Goal: Task Accomplishment & Management: Complete application form

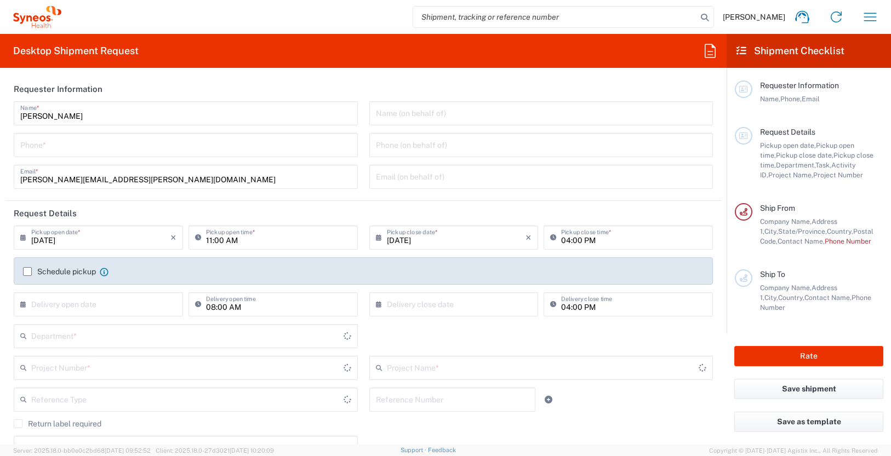
type input "[US_STATE]"
type input "3190"
type input "[GEOGRAPHIC_DATA]"
type input "[PERSON_NAME] Rsrch Grp ([GEOGRAPHIC_DATA]) In"
click at [139, 140] on input "tel" at bounding box center [185, 144] width 331 height 19
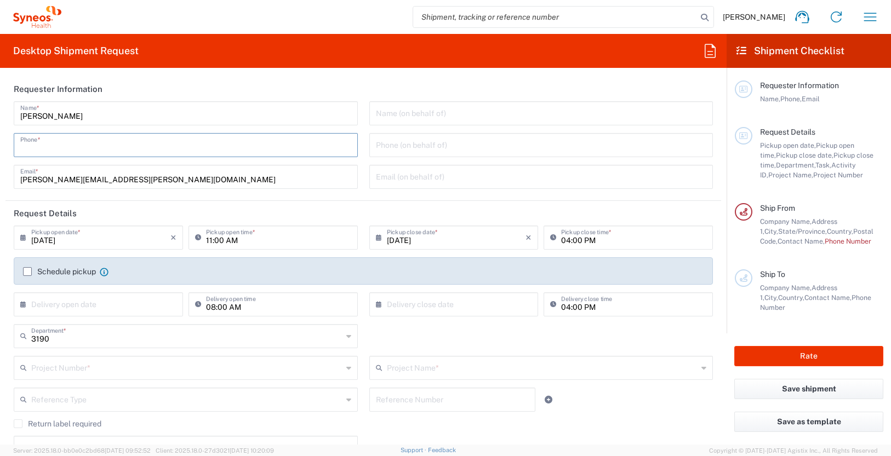
type input "3035422228"
type input "Suite 111"
type input "3035422228"
type input "[PERSON_NAME]"
type input "[STREET_ADDRESS][PERSON_NAME]"
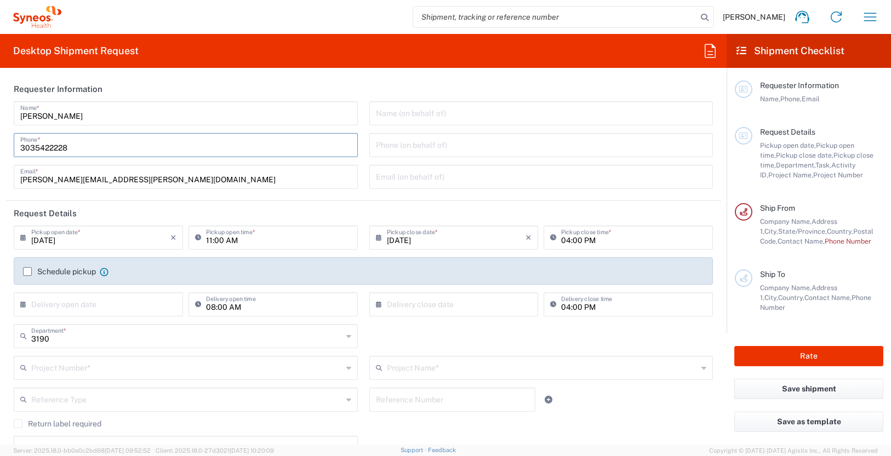
type input "Suite 111"
type input "[GEOGRAPHIC_DATA]"
type input "63110"
type input "3035422228"
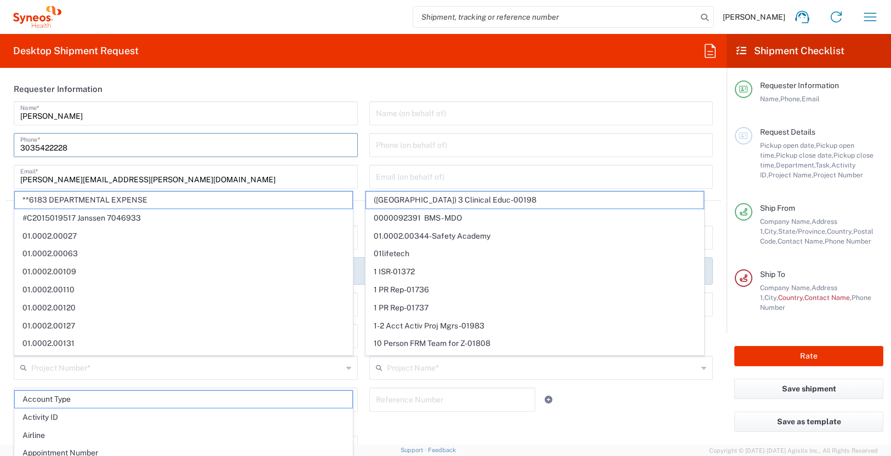
click at [391, 113] on input "text" at bounding box center [541, 112] width 331 height 19
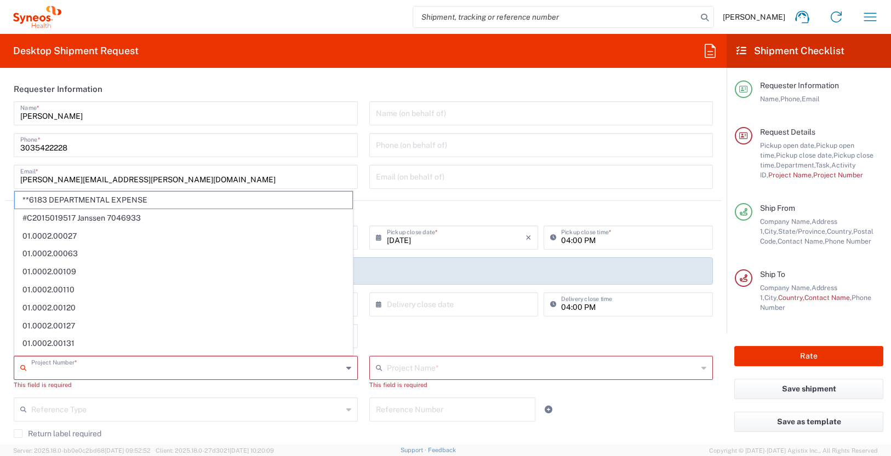
click at [151, 363] on input "text" at bounding box center [186, 367] width 311 height 19
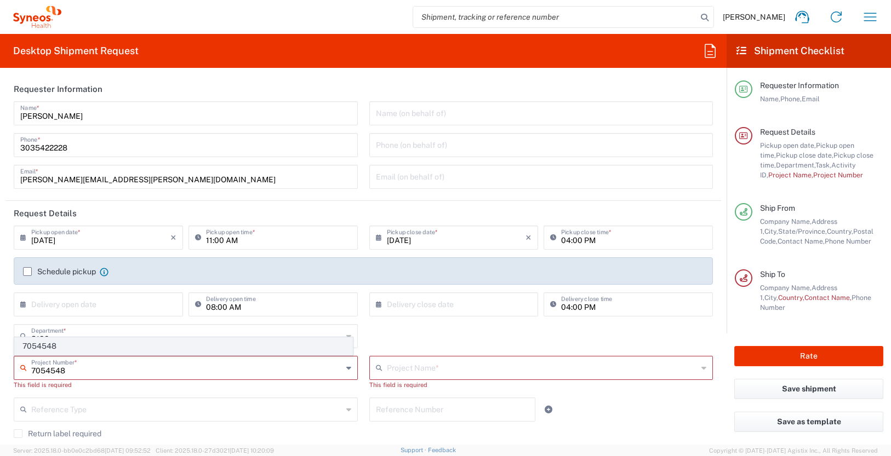
type input "7054548"
click at [51, 348] on span "7054548" at bounding box center [183, 346] width 337 height 17
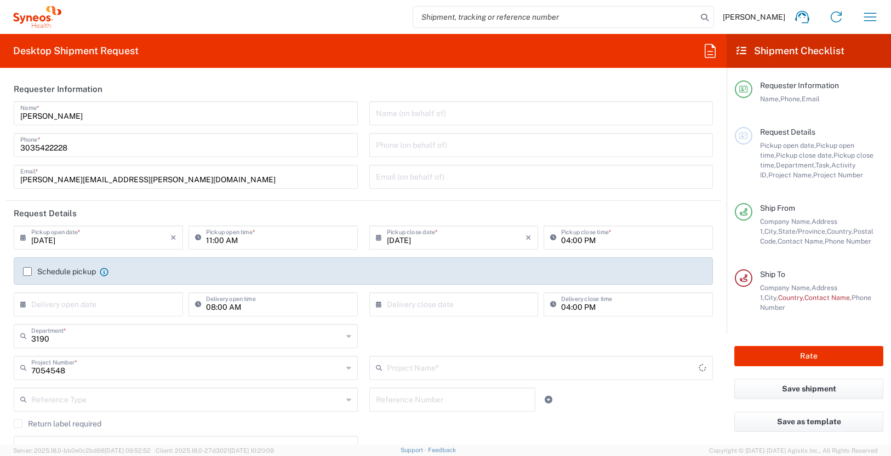
type input "802-[DATE]-003"
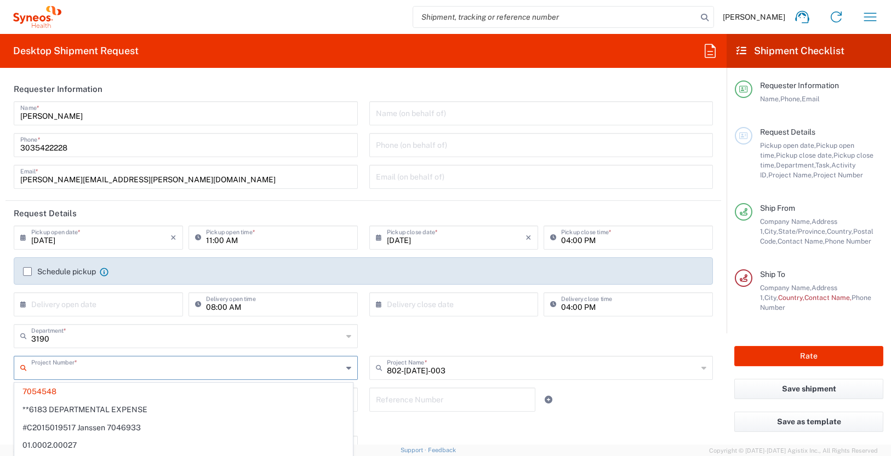
drag, startPoint x: 67, startPoint y: 372, endPoint x: 52, endPoint y: 372, distance: 14.8
click at [52, 372] on input "text" at bounding box center [186, 367] width 311 height 19
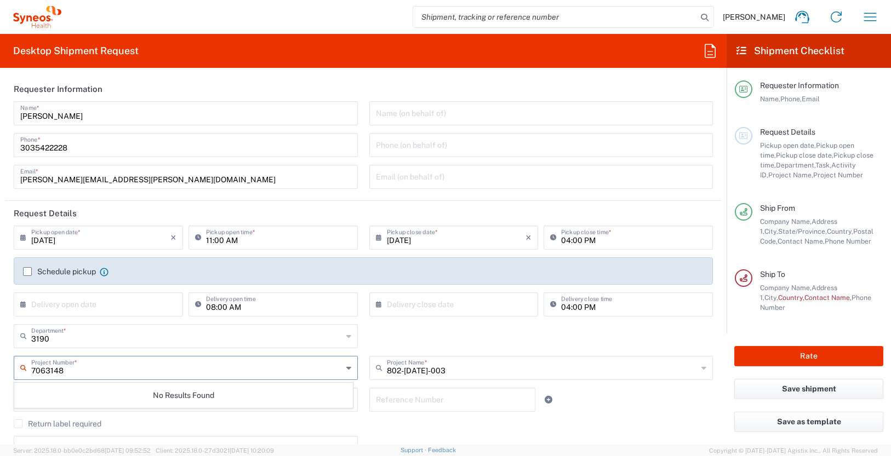
type input "7063148"
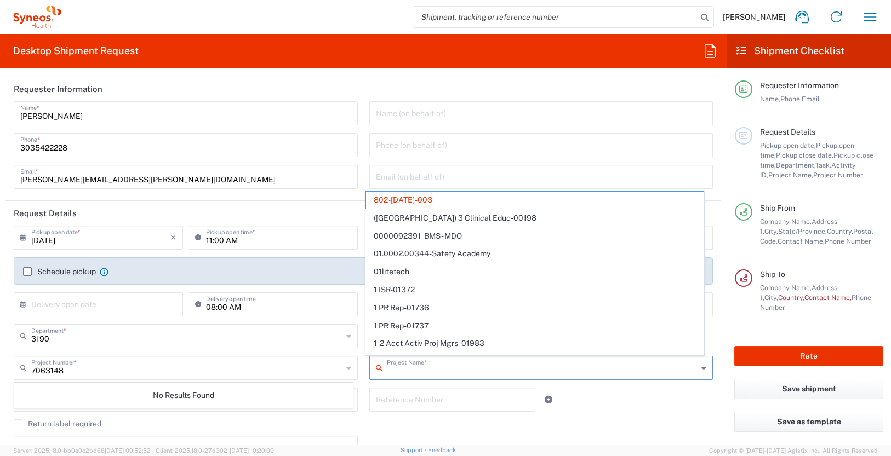
drag, startPoint x: 432, startPoint y: 369, endPoint x: 360, endPoint y: 368, distance: 71.2
click at [363, 368] on div "Project Name * 802-[DATE]-003 ([GEOGRAPHIC_DATA]) 3 Clinical Educ-00198 0000092…" at bounding box center [541, 372] width 356 height 32
type input "802-[DATE]-003"
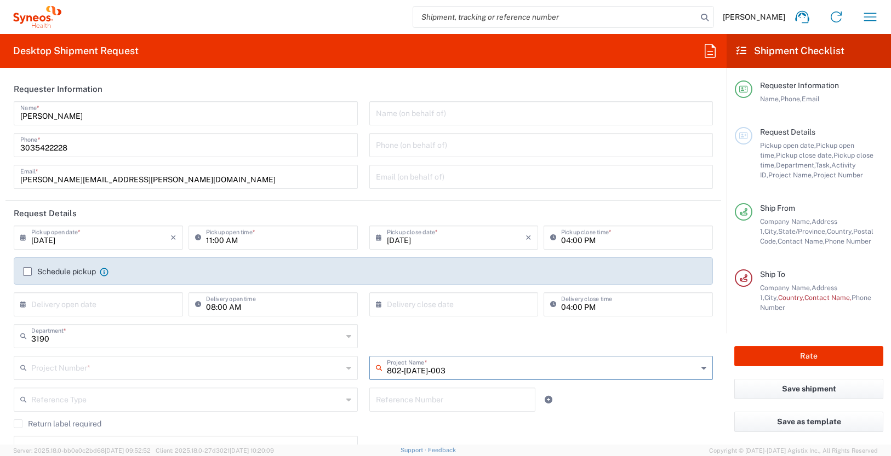
drag, startPoint x: 445, startPoint y: 368, endPoint x: 356, endPoint y: 368, distance: 89.8
click at [356, 368] on div "Project Number * No Results Found 802-[DATE]-003 Project Name * 802-[DATE]-003 …" at bounding box center [363, 372] width 710 height 32
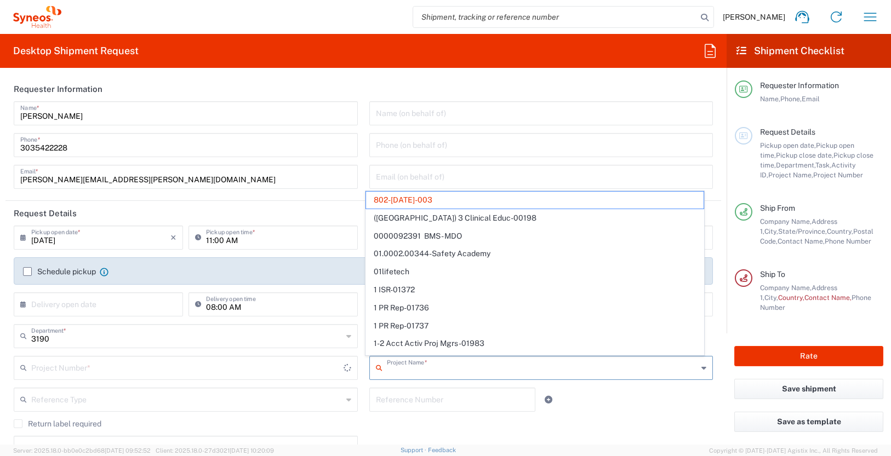
type input "7054548"
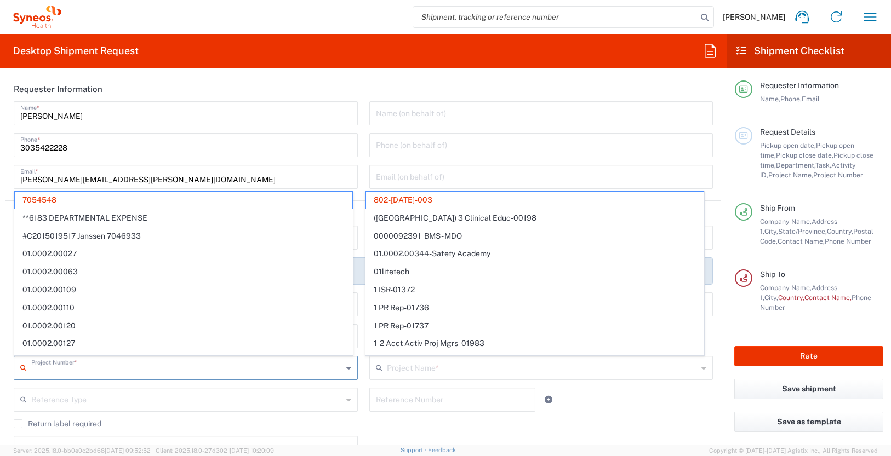
drag, startPoint x: 152, startPoint y: 370, endPoint x: 22, endPoint y: 370, distance: 129.8
click at [22, 370] on div "Project Number *" at bounding box center [186, 368] width 344 height 24
type input "802-[DATE]-003"
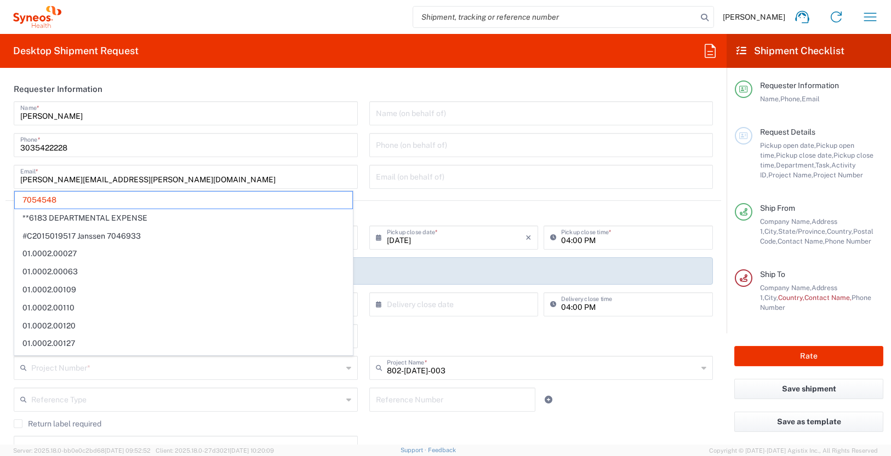
click at [591, 405] on div at bounding box center [570, 400] width 59 height 24
type input "7054548"
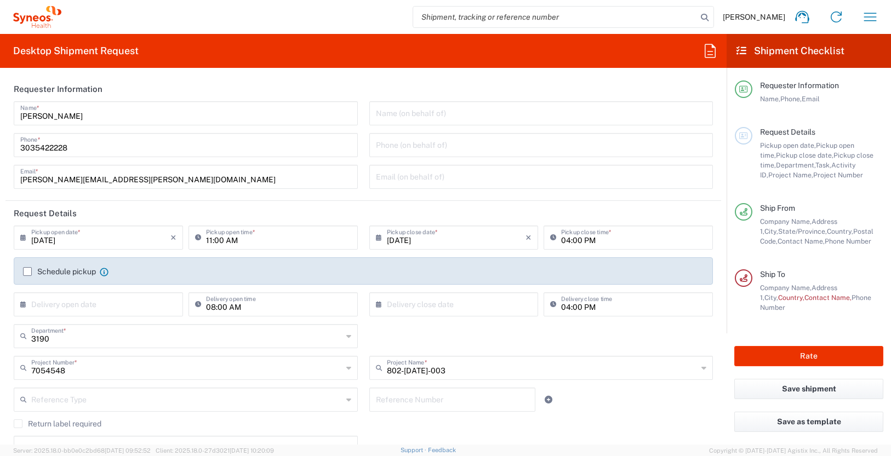
click at [341, 368] on div "7054548 Project Number *" at bounding box center [186, 368] width 344 height 24
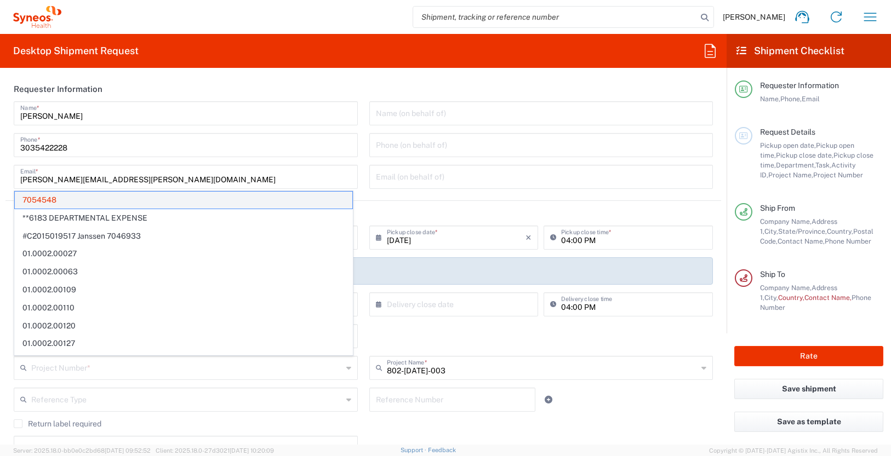
click at [56, 197] on span "7054548" at bounding box center [183, 200] width 337 height 17
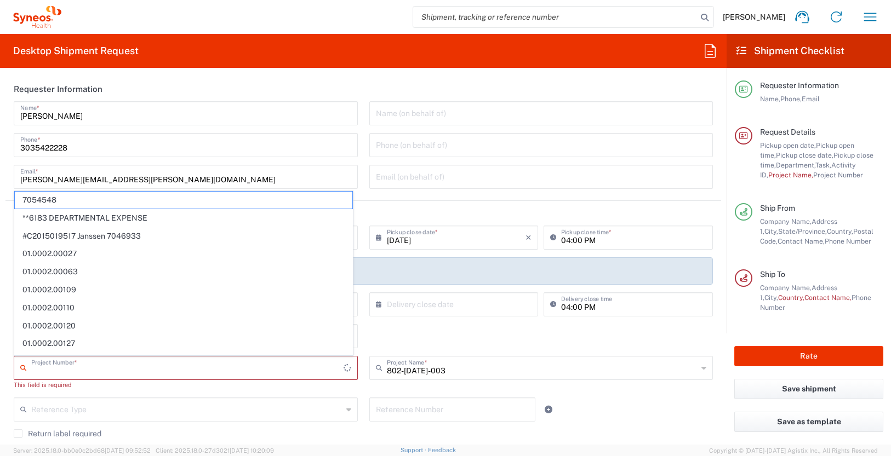
click at [50, 370] on input "text" at bounding box center [187, 367] width 312 height 19
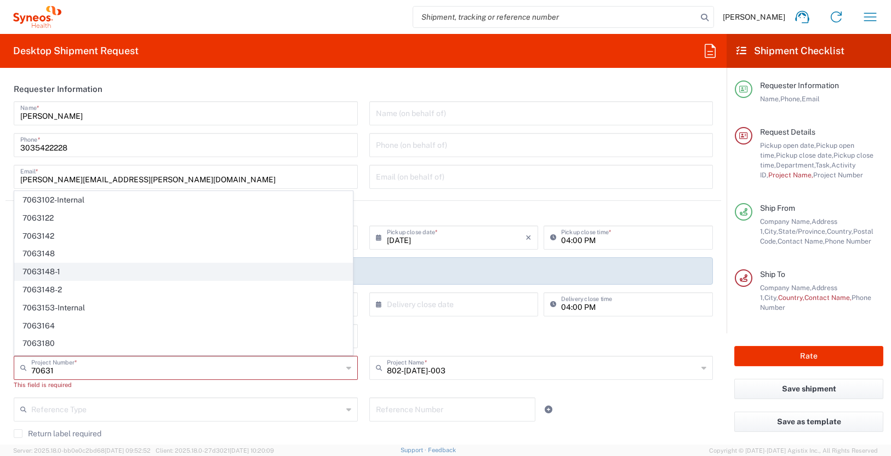
click at [38, 274] on span "7063148-1" at bounding box center [183, 271] width 337 height 17
type input "7063148-1"
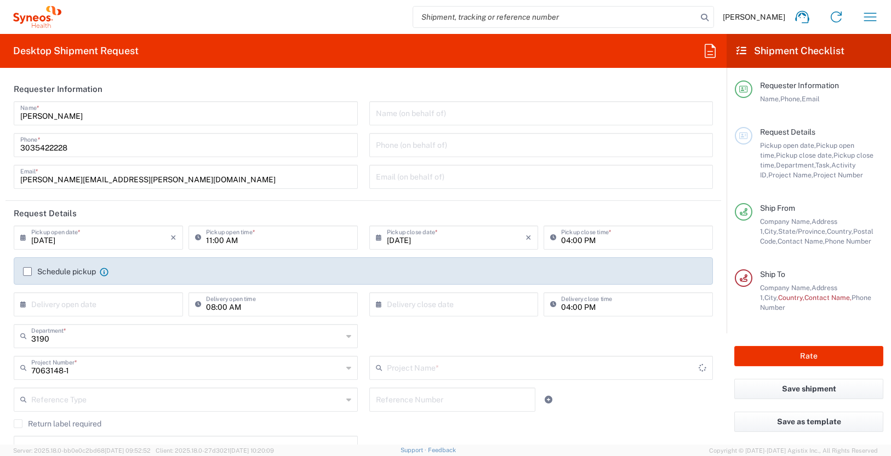
type input "802-SYN-190"
click at [393, 113] on input "text" at bounding box center [541, 112] width 331 height 19
paste input "[PERSON_NAME]"
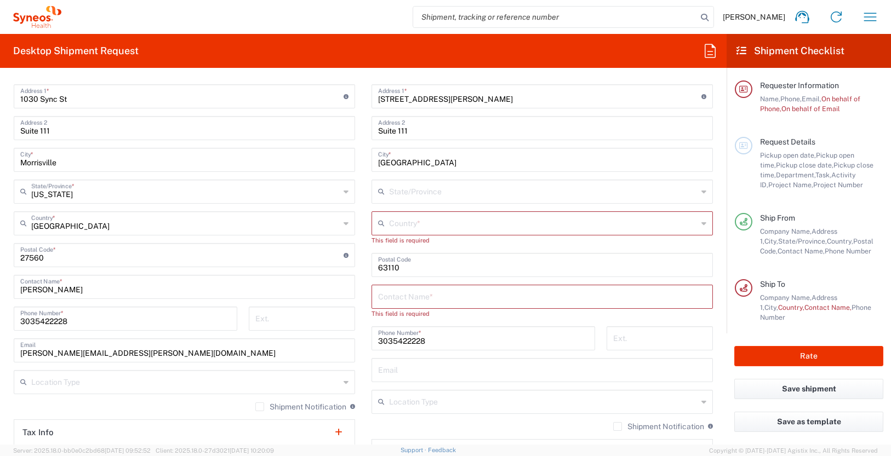
scroll to position [560, 0]
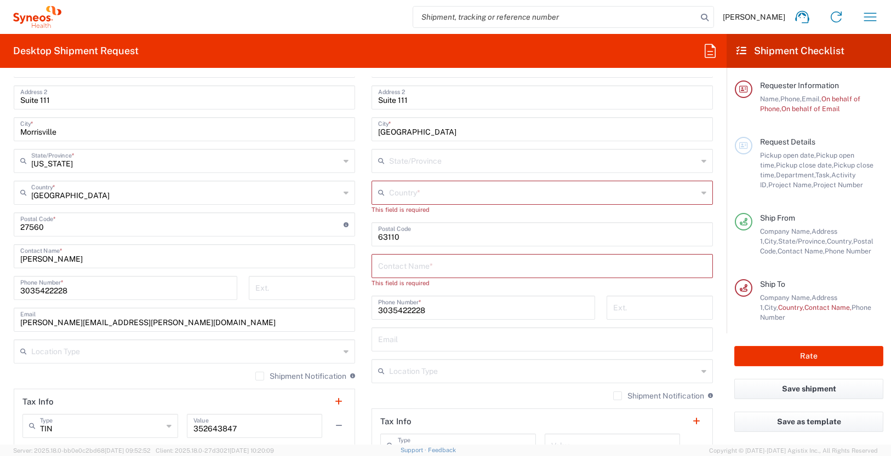
type input "[PERSON_NAME]"
drag, startPoint x: 70, startPoint y: 261, endPoint x: -3, endPoint y: 259, distance: 72.9
click at [0, 259] on html "[PERSON_NAME] Home Shipment estimator Shipment tracking Desktop shipment reques…" at bounding box center [445, 228] width 891 height 456
drag, startPoint x: 83, startPoint y: 267, endPoint x: 74, endPoint y: 258, distance: 12.4
click at [79, 263] on div "[PERSON_NAME] Contact Name *" at bounding box center [184, 256] width 341 height 24
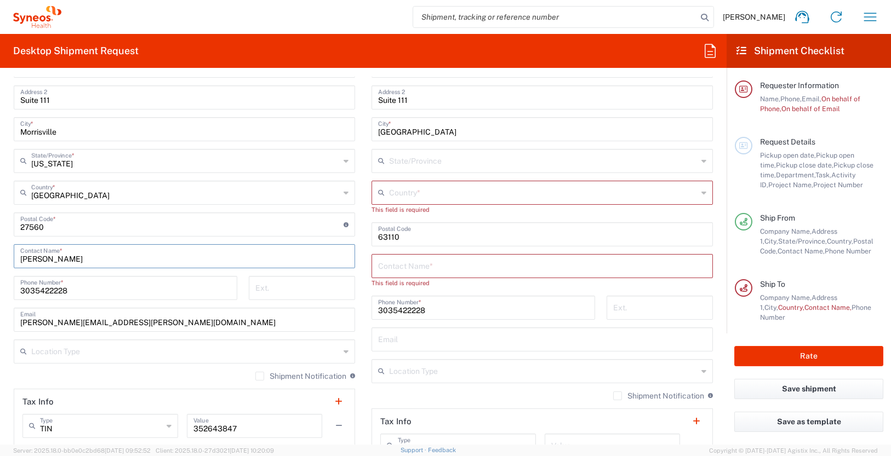
drag, startPoint x: 74, startPoint y: 256, endPoint x: 18, endPoint y: 254, distance: 56.5
click at [18, 254] on div "[PERSON_NAME] Contact Name *" at bounding box center [184, 256] width 341 height 24
click at [51, 261] on input "[PERSON_NAME]" at bounding box center [184, 255] width 328 height 19
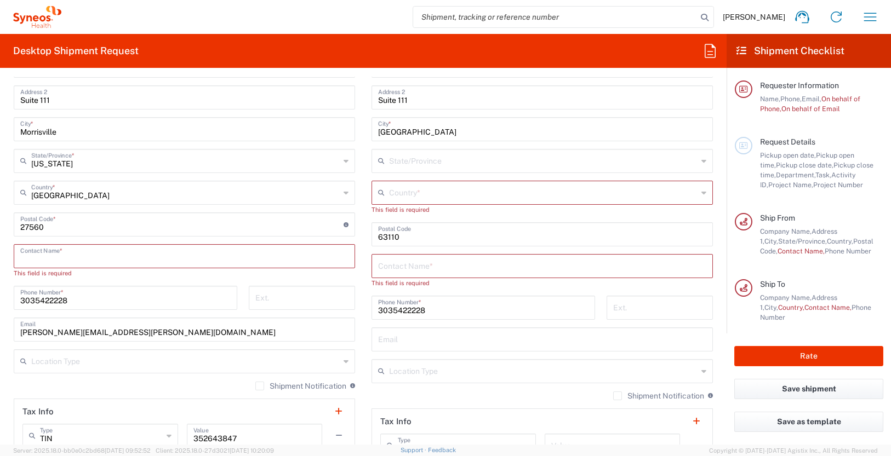
paste input "[PERSON_NAME]"
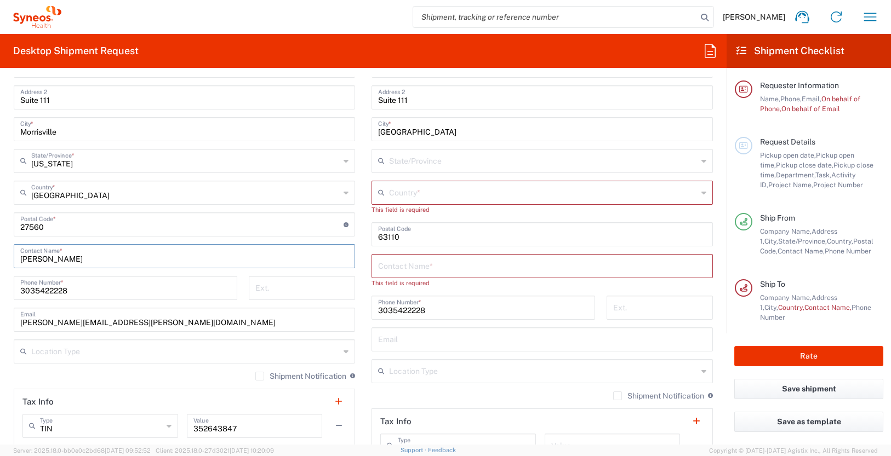
type input "[PERSON_NAME]"
click at [37, 289] on input "3035422228" at bounding box center [125, 287] width 210 height 19
paste input "7207021983"
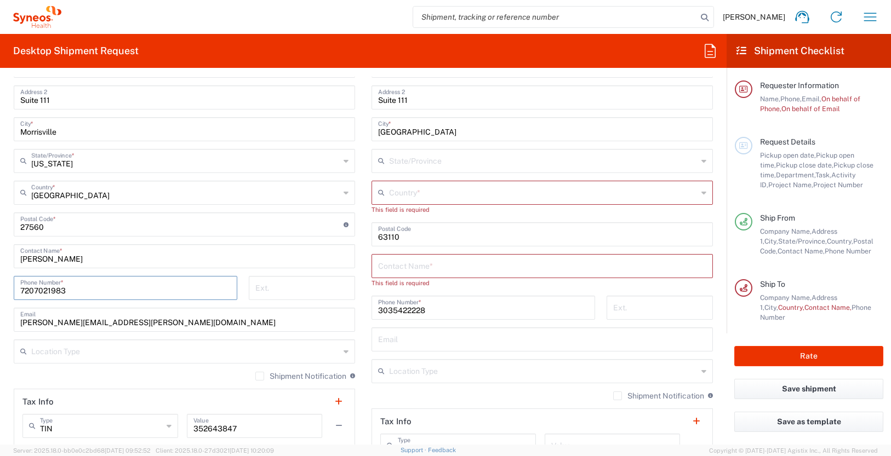
type input "7207021983"
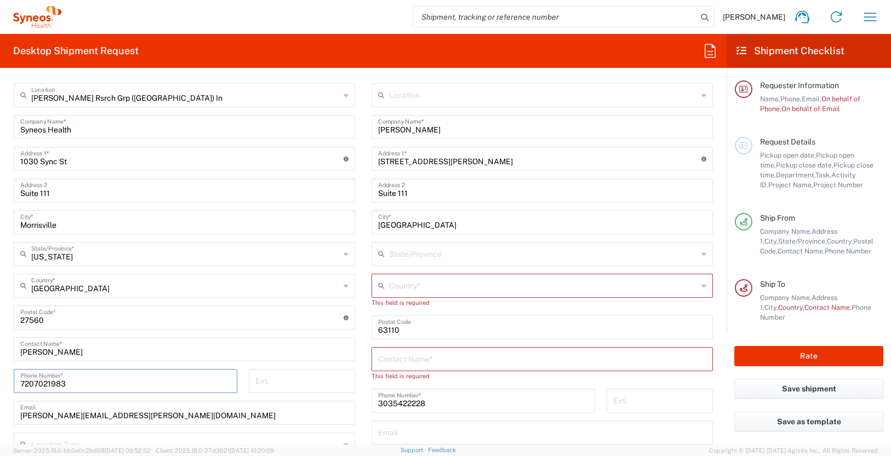
scroll to position [466, 0]
drag, startPoint x: 80, startPoint y: 162, endPoint x: -8, endPoint y: 161, distance: 87.6
click at [0, 161] on html "[PERSON_NAME] Home Shipment estimator Shipment tracking Desktop shipment reques…" at bounding box center [445, 228] width 891 height 456
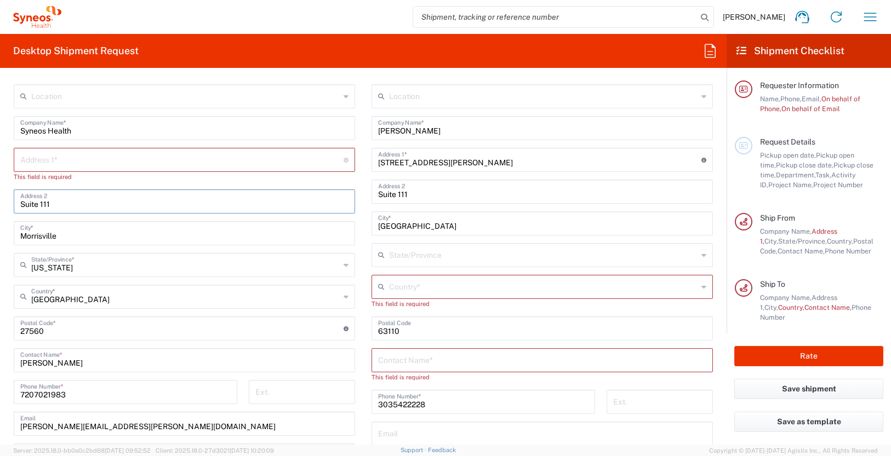
drag, startPoint x: 63, startPoint y: 206, endPoint x: -46, endPoint y: 202, distance: 109.1
click at [0, 202] on html "[PERSON_NAME] Home Shipment estimator Shipment tracking Desktop shipment reques…" at bounding box center [445, 228] width 891 height 456
click at [38, 158] on input "text" at bounding box center [181, 159] width 323 height 19
paste input "[STREET_ADDRESS]"
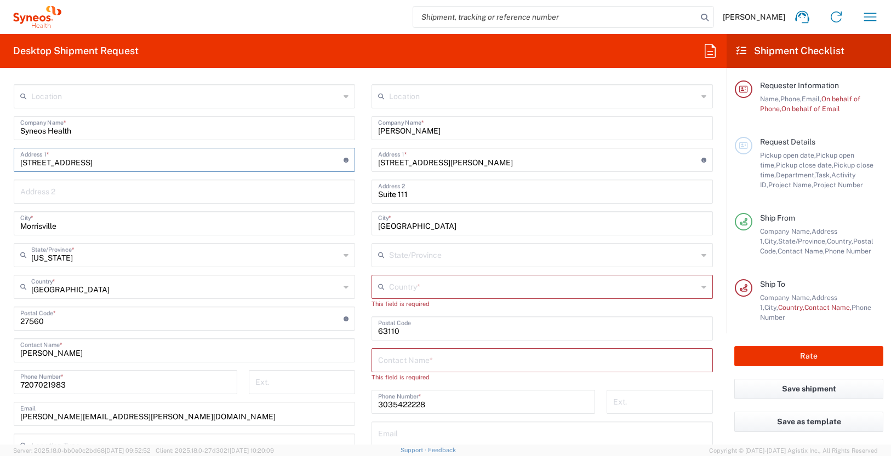
type input "[STREET_ADDRESS]"
drag, startPoint x: 66, startPoint y: 227, endPoint x: -31, endPoint y: 222, distance: 97.1
click at [0, 222] on html "[PERSON_NAME] Home Shipment estimator Shipment tracking Desktop shipment reques…" at bounding box center [445, 228] width 891 height 456
type input "[GEOGRAPHIC_DATA]"
click at [343, 258] on icon at bounding box center [345, 255] width 5 height 18
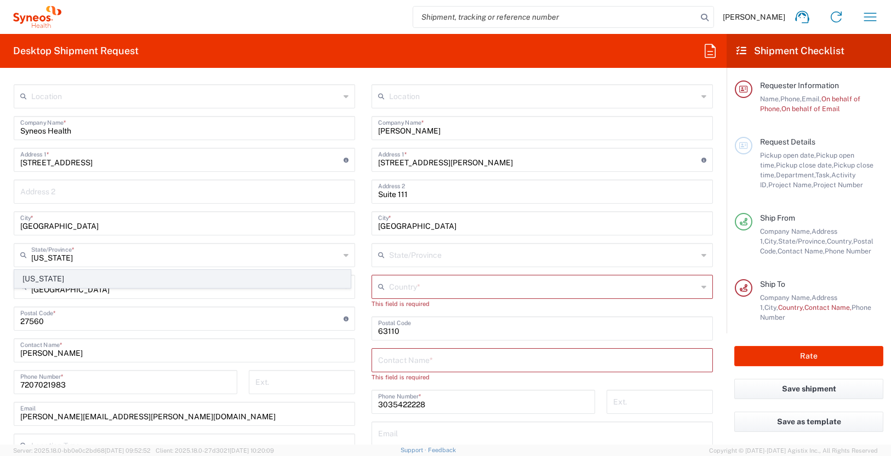
click at [37, 276] on span "[US_STATE]" at bounding box center [182, 279] width 335 height 17
type input "[US_STATE]"
drag, startPoint x: 59, startPoint y: 320, endPoint x: -3, endPoint y: 315, distance: 62.7
click at [0, 315] on html "[PERSON_NAME] Home Shipment estimator Shipment tracking Desktop shipment reques…" at bounding box center [445, 228] width 891 height 456
type input "44120"
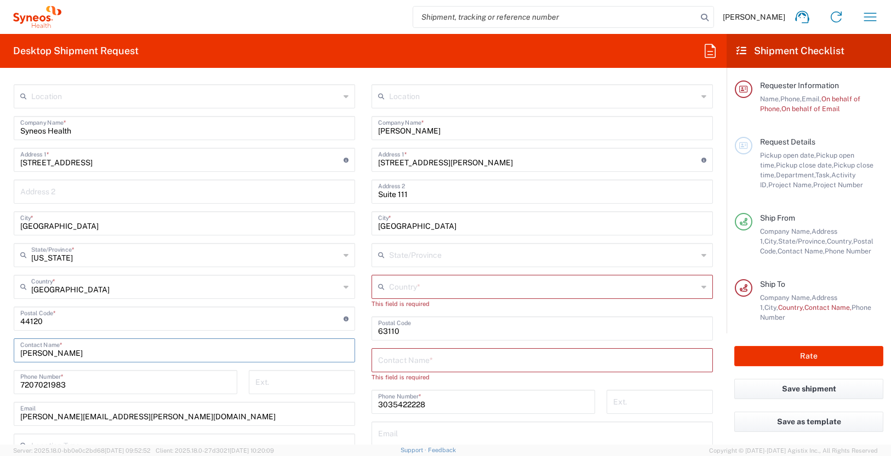
click at [76, 349] on input "[PERSON_NAME]" at bounding box center [184, 349] width 328 height 19
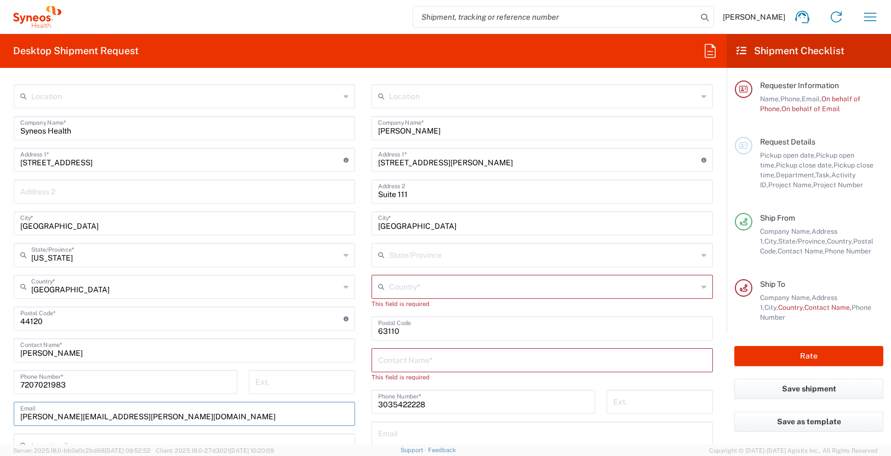
drag, startPoint x: 60, startPoint y: 418, endPoint x: 17, endPoint y: 414, distance: 43.6
click at [17, 414] on div "[PERSON_NAME][EMAIL_ADDRESS][PERSON_NAME][DOMAIN_NAME] Email" at bounding box center [184, 414] width 341 height 24
paste input "[PERSON_NAME]"
click at [49, 416] on input "[PERSON_NAME] [PERSON_NAME][EMAIL_ADDRESS][DOMAIN_NAME]" at bounding box center [184, 413] width 328 height 19
click at [24, 412] on input "[PERSON_NAME][EMAIL_ADDRESS][DOMAIN_NAME]" at bounding box center [184, 413] width 328 height 19
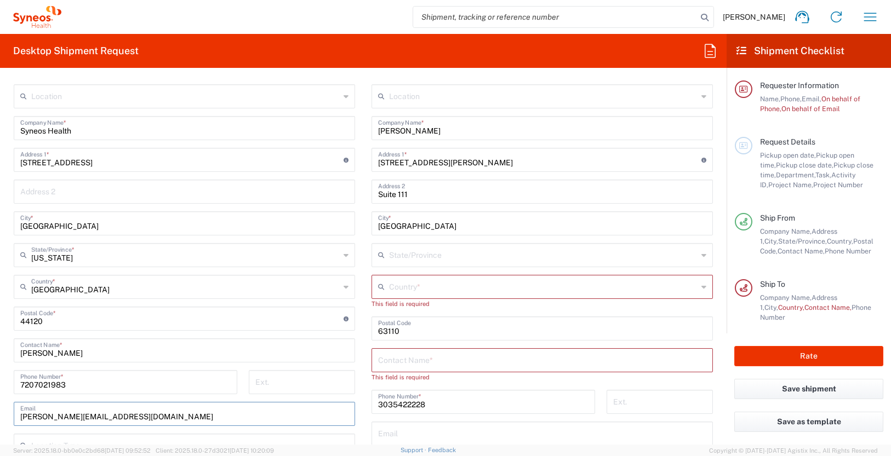
click at [67, 415] on input "[PERSON_NAME][EMAIL_ADDRESS][DOMAIN_NAME]" at bounding box center [184, 413] width 328 height 19
click at [88, 416] on input "[PERSON_NAME][EMAIL_ADDRESS][DOMAIN_NAME]" at bounding box center [184, 413] width 328 height 19
click at [89, 416] on input "[PERSON_NAME][EMAIL_ADDRESS][PERSON_NAME][DOMAIN_NAME]" at bounding box center [184, 413] width 328 height 19
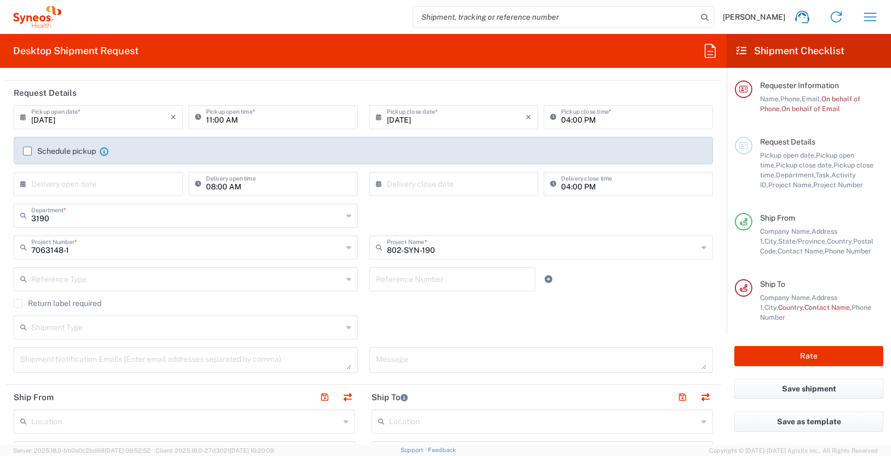
scroll to position [0, 0]
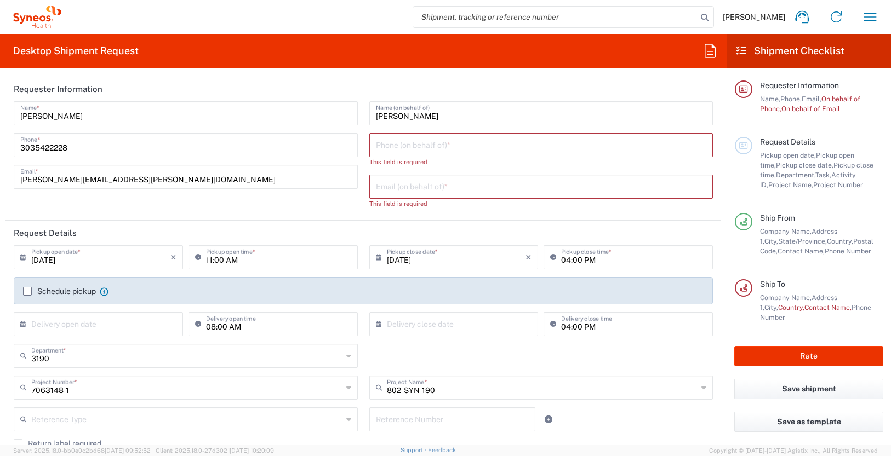
type input "[PERSON_NAME][EMAIL_ADDRESS][PERSON_NAME][DOMAIN_NAME]"
click at [408, 193] on input "text" at bounding box center [541, 185] width 331 height 19
paste input "[PERSON_NAME][EMAIL_ADDRESS][PERSON_NAME][DOMAIN_NAME]"
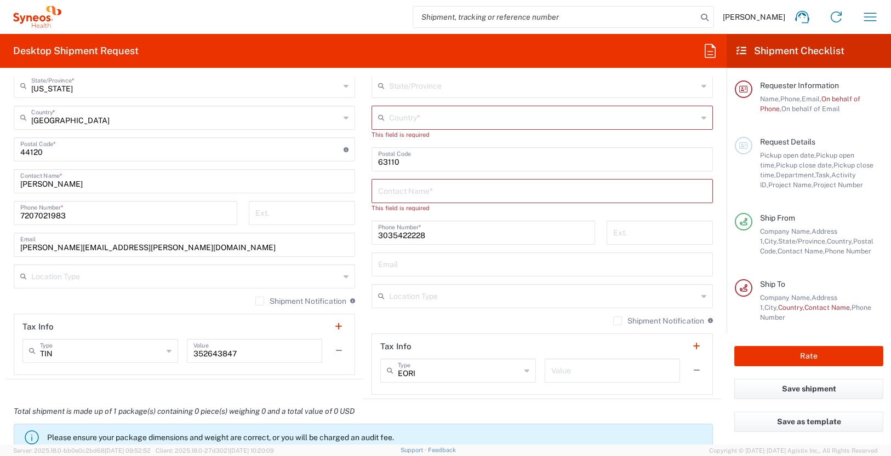
scroll to position [615, 0]
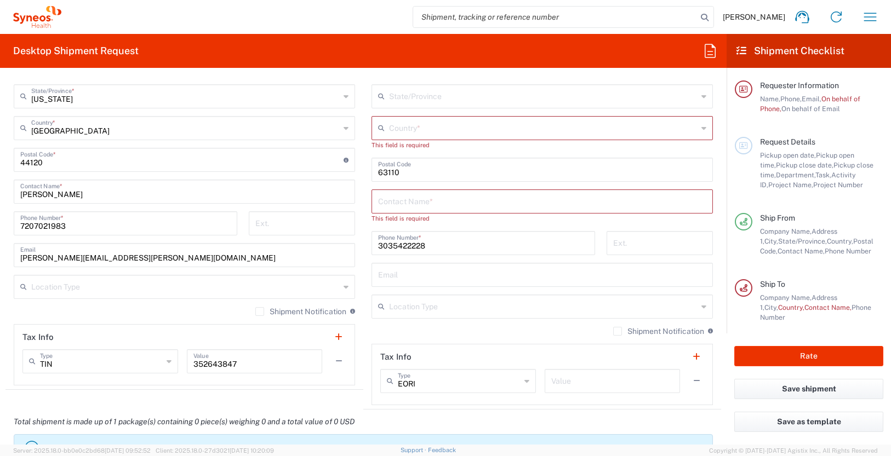
type input "[PERSON_NAME][EMAIL_ADDRESS][PERSON_NAME][DOMAIN_NAME]"
click at [51, 225] on input "7207021983" at bounding box center [125, 222] width 210 height 19
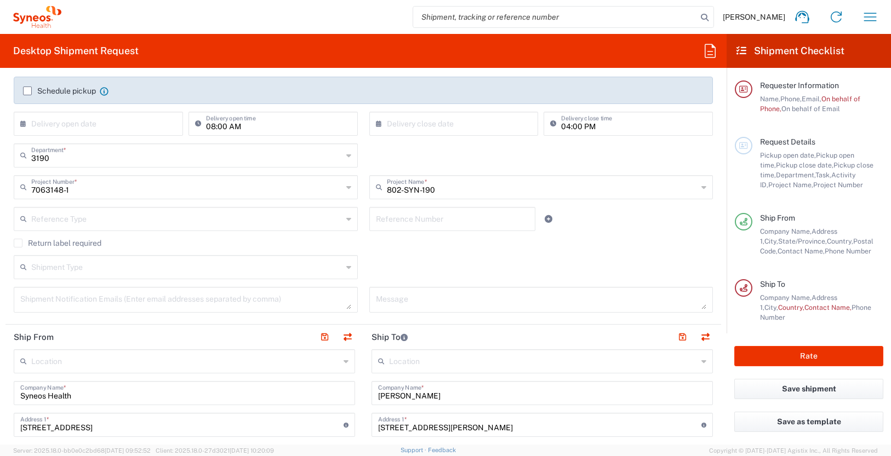
scroll to position [0, 0]
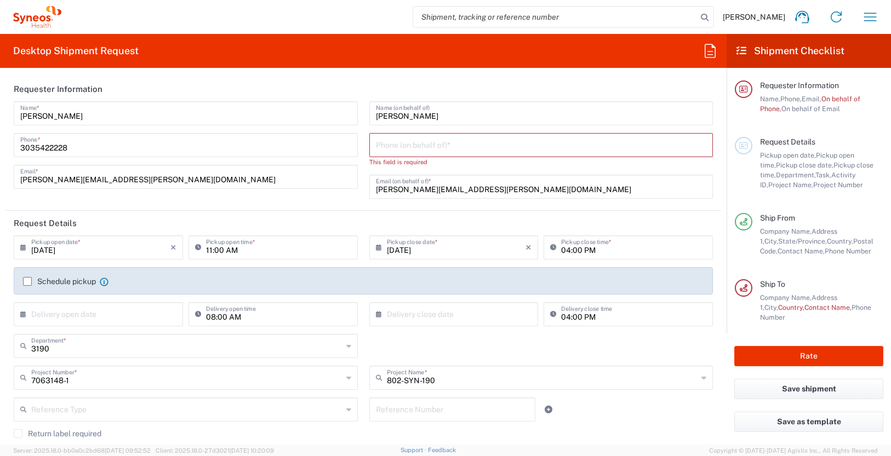
click at [400, 145] on input "tel" at bounding box center [541, 144] width 331 height 19
paste input "7207021983"
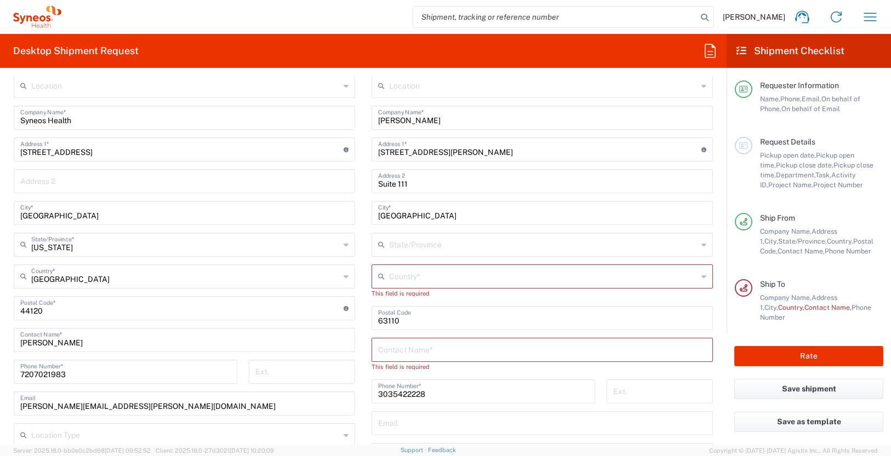
scroll to position [465, 0]
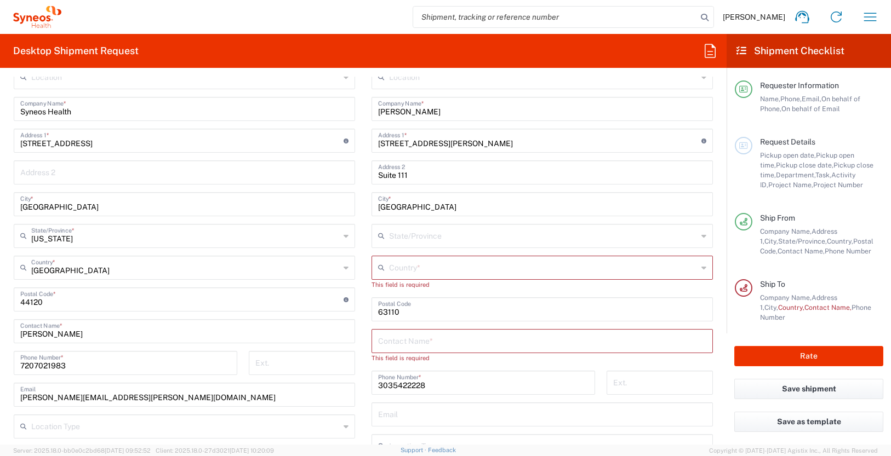
type input "7207021983"
click at [391, 346] on input "text" at bounding box center [542, 340] width 328 height 19
paste input "[PERSON_NAME] & [PERSON_NAME]"
type input "[PERSON_NAME] & [PERSON_NAME]"
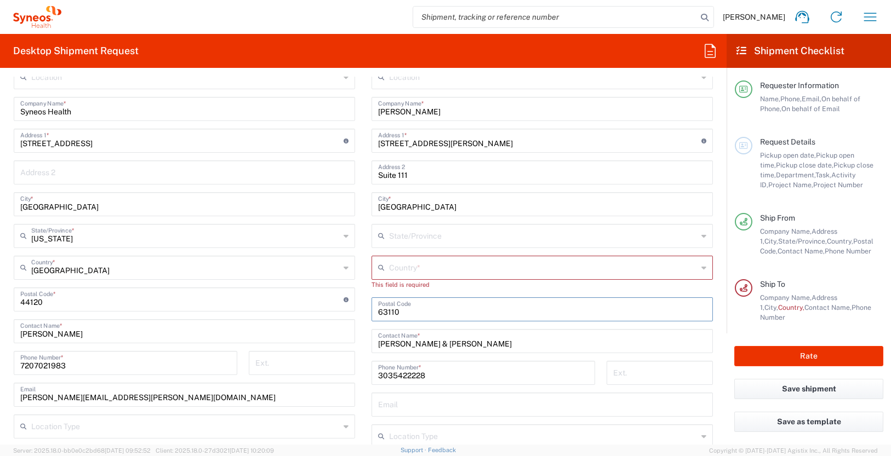
drag, startPoint x: 399, startPoint y: 308, endPoint x: 378, endPoint y: 308, distance: 20.8
click at [378, 308] on input "undefined" at bounding box center [542, 308] width 328 height 19
click at [378, 313] on input "undefined" at bounding box center [542, 308] width 328 height 19
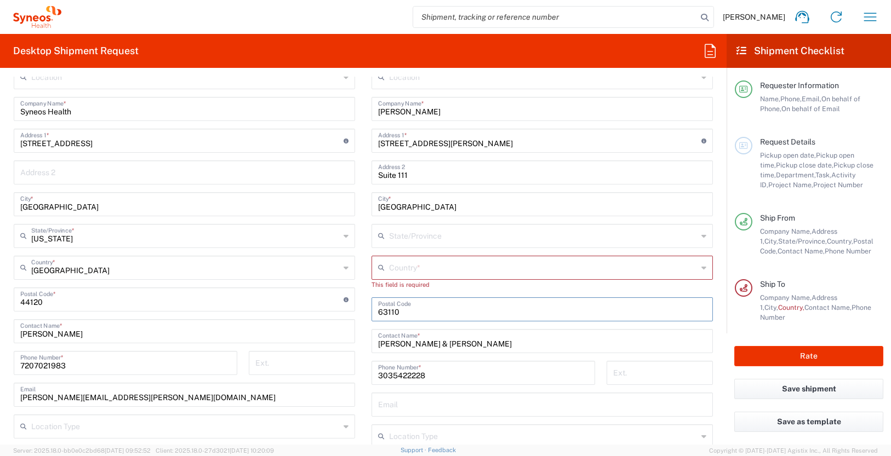
drag, startPoint x: 395, startPoint y: 313, endPoint x: 365, endPoint y: 313, distance: 30.1
click at [365, 313] on main "Location [PERSON_NAME] LLC-[GEOGRAPHIC_DATA] [GEOGRAPHIC_DATA] [GEOGRAPHIC_DATA…" at bounding box center [542, 300] width 358 height 470
click at [409, 313] on input "undefined" at bounding box center [542, 308] width 328 height 19
drag, startPoint x: 410, startPoint y: 312, endPoint x: 364, endPoint y: 312, distance: 46.0
click at [364, 312] on main "Location [PERSON_NAME] LLC-[GEOGRAPHIC_DATA] [GEOGRAPHIC_DATA] [GEOGRAPHIC_DATA…" at bounding box center [542, 300] width 358 height 470
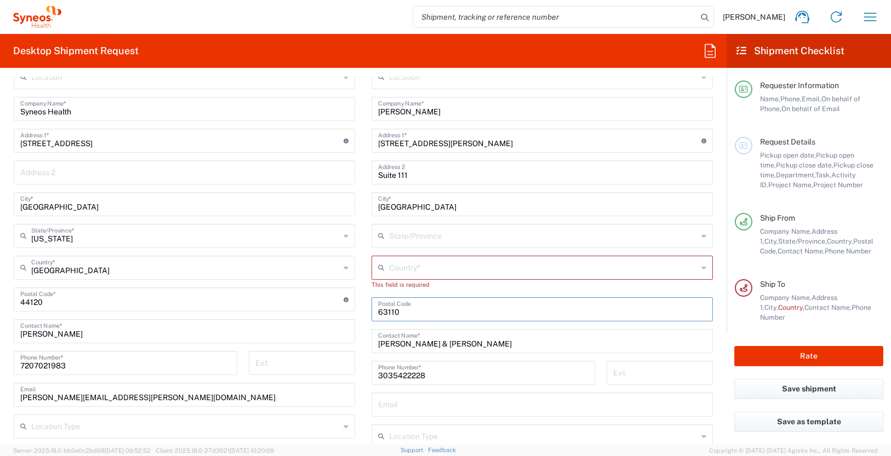
paste input "43017"
type input "43017"
click at [434, 268] on input "text" at bounding box center [543, 266] width 308 height 19
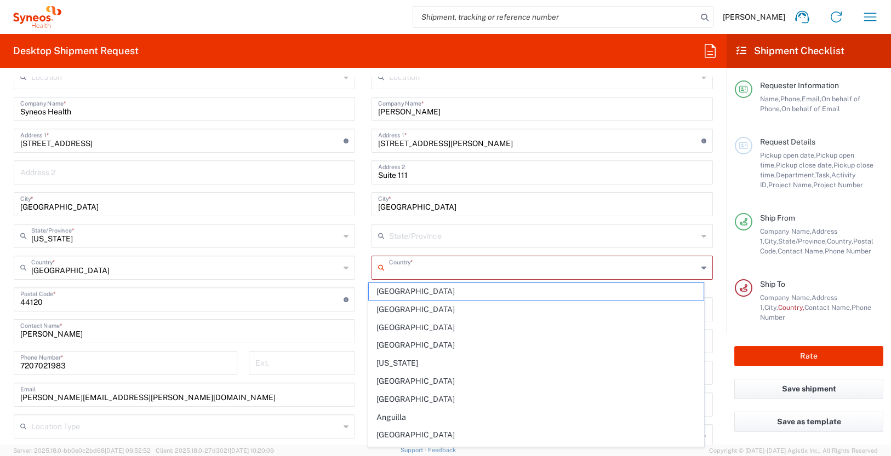
click at [701, 266] on icon at bounding box center [703, 268] width 5 height 18
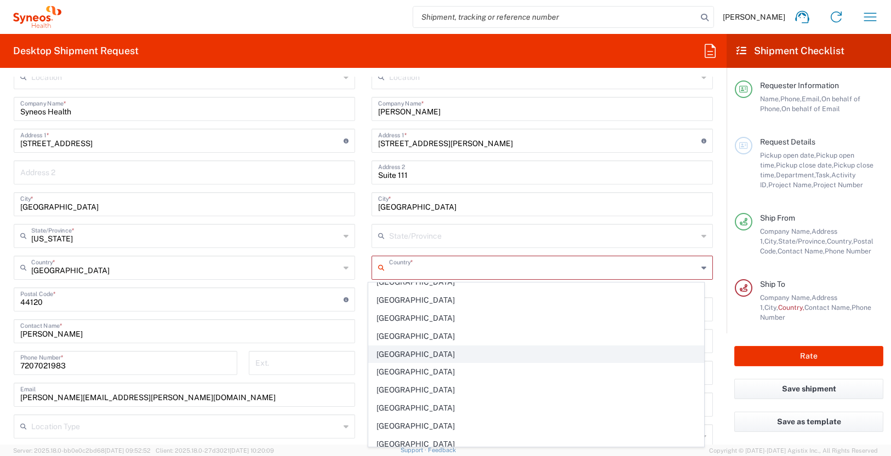
scroll to position [4209, 0]
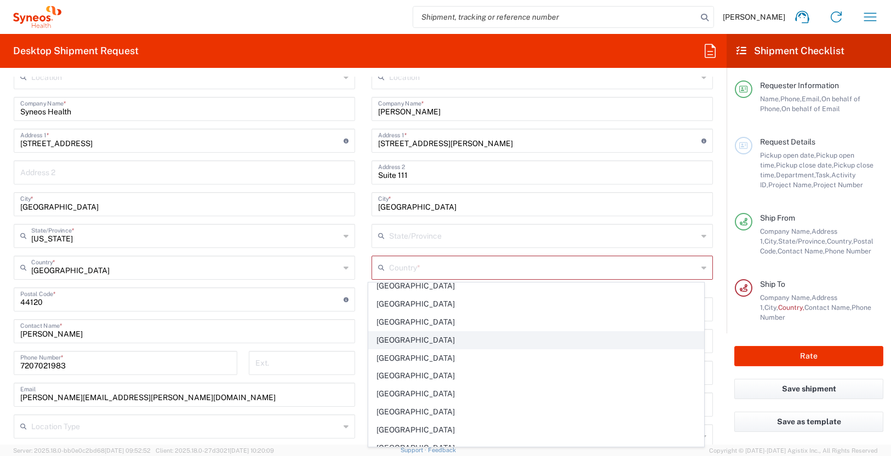
click at [428, 342] on span "[GEOGRAPHIC_DATA]" at bounding box center [536, 340] width 335 height 17
type input "[GEOGRAPHIC_DATA]"
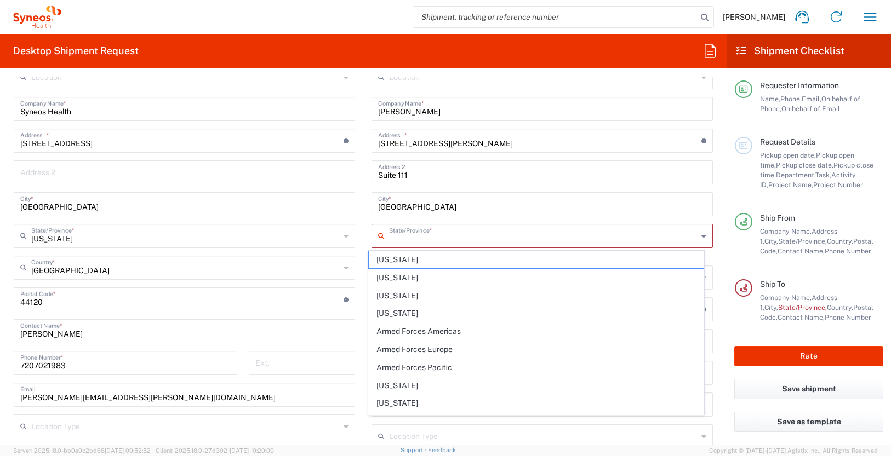
click at [415, 236] on input "text" at bounding box center [543, 235] width 308 height 19
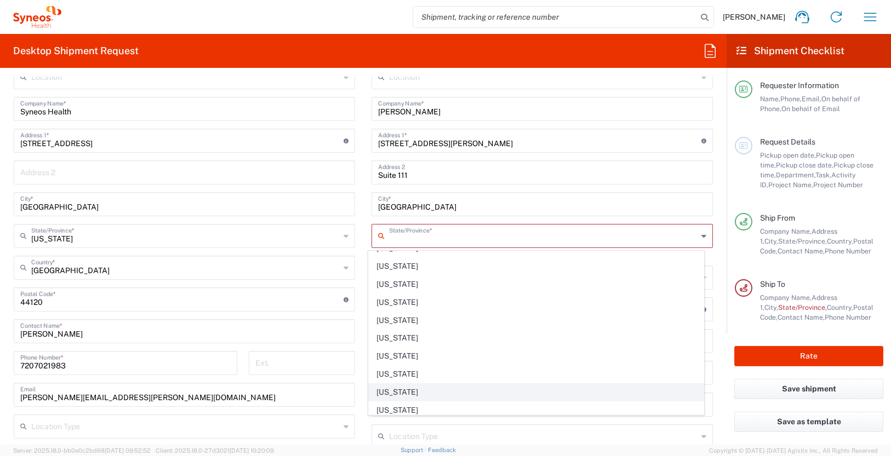
scroll to position [672, 0]
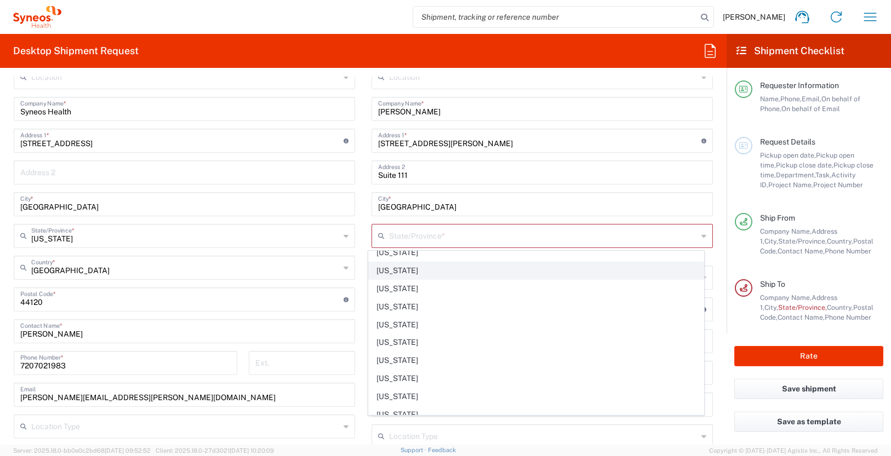
click at [389, 272] on span "[US_STATE]" at bounding box center [536, 270] width 335 height 17
type input "[US_STATE]"
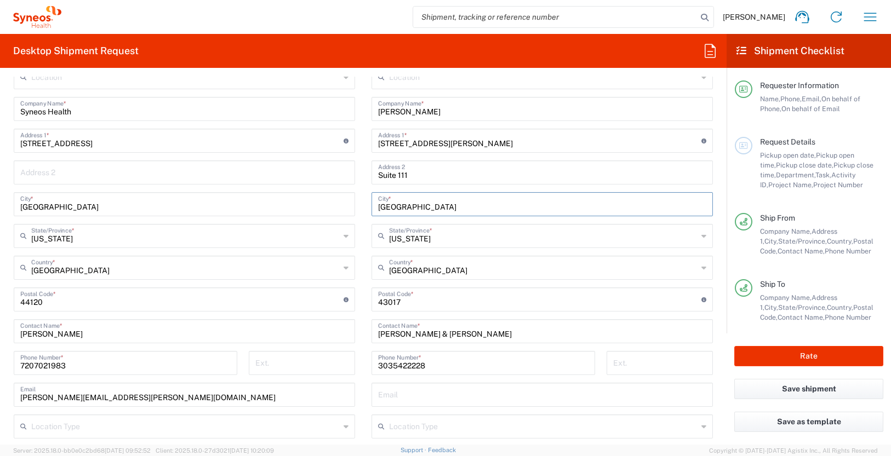
drag, startPoint x: 406, startPoint y: 208, endPoint x: 370, endPoint y: 204, distance: 36.4
click at [371, 204] on div "[GEOGRAPHIC_DATA] *" at bounding box center [541, 204] width 341 height 24
type input "[GEOGRAPHIC_DATA]"
drag, startPoint x: 411, startPoint y: 176, endPoint x: 330, endPoint y: 177, distance: 81.1
click at [330, 177] on div "Ship From Location [PERSON_NAME] LLC-[GEOGRAPHIC_DATA] [GEOGRAPHIC_DATA] [GEOGR…" at bounding box center [362, 285] width 715 height 489
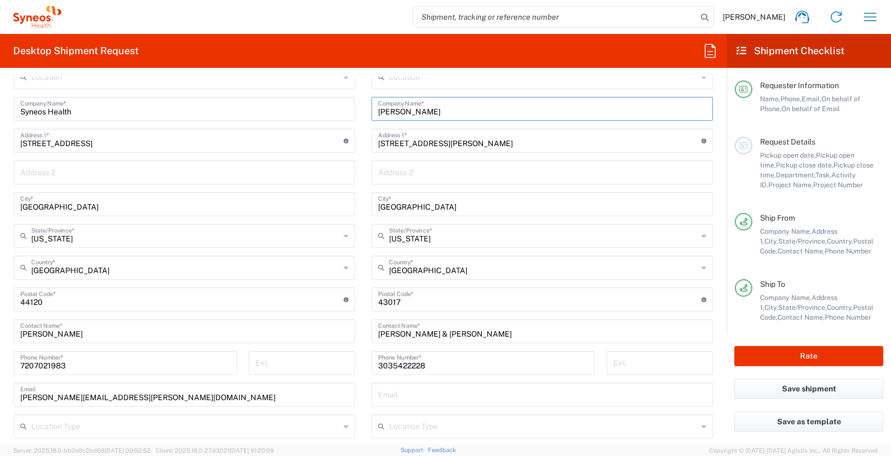
drag, startPoint x: 435, startPoint y: 108, endPoint x: 357, endPoint y: 108, distance: 78.3
click at [357, 108] on div "Ship From Location [PERSON_NAME] LLC-[GEOGRAPHIC_DATA] [GEOGRAPHIC_DATA] [GEOGR…" at bounding box center [362, 285] width 715 height 489
drag, startPoint x: 449, startPoint y: 145, endPoint x: 359, endPoint y: 142, distance: 89.3
click at [363, 142] on main "Location [PERSON_NAME] LLC-[GEOGRAPHIC_DATA] [GEOGRAPHIC_DATA] [GEOGRAPHIC_DATA…" at bounding box center [542, 295] width 358 height 460
paste input "4975 Bradenton"
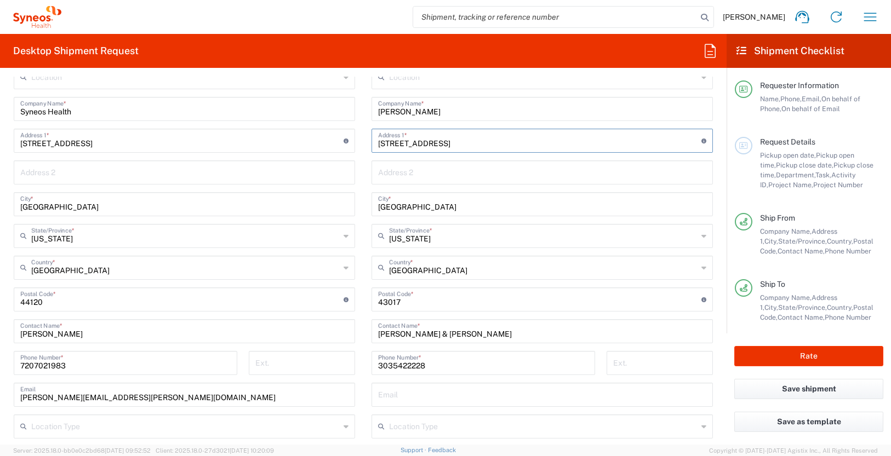
type input "[STREET_ADDRESS]"
drag, startPoint x: 418, startPoint y: 366, endPoint x: 356, endPoint y: 363, distance: 62.6
click at [356, 363] on div "Ship From Location [PERSON_NAME] LLC-[GEOGRAPHIC_DATA] [GEOGRAPHIC_DATA] [GEOGR…" at bounding box center [362, 285] width 715 height 489
paste input "[PHONE_NUMBER]"
type input "[PHONE_NUMBER]"
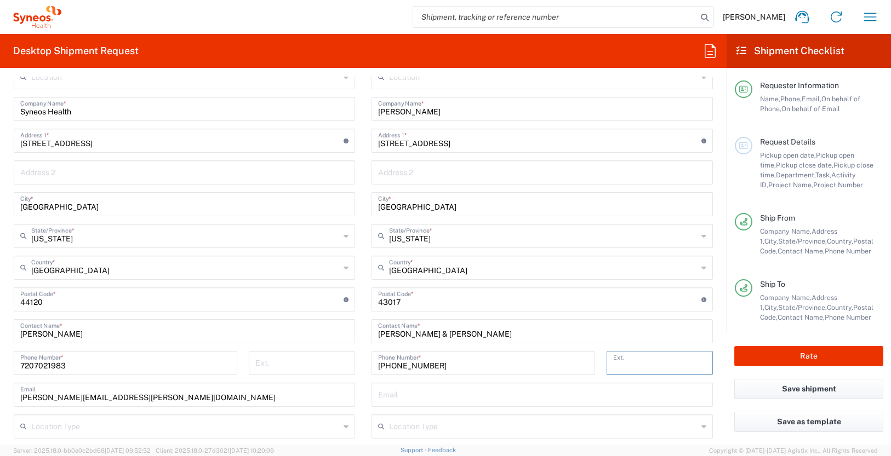
click at [623, 364] on input "tel" at bounding box center [659, 362] width 93 height 19
paste input "153"
type input "153"
click at [432, 173] on input "text" at bounding box center [542, 171] width 328 height 19
click at [431, 334] on input "[PERSON_NAME] & [PERSON_NAME]" at bounding box center [542, 330] width 328 height 19
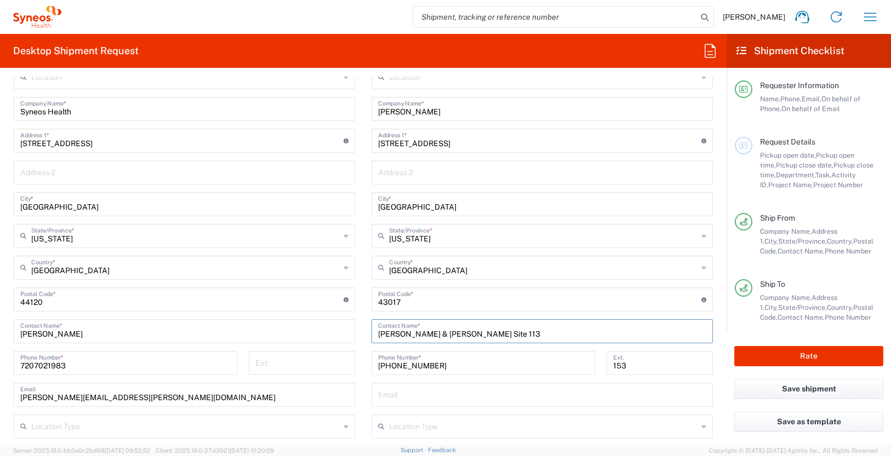
click at [421, 334] on input "[PERSON_NAME] & [PERSON_NAME] Site 113" at bounding box center [542, 330] width 328 height 19
click at [393, 335] on input "[PERSON_NAME] & [PERSON_NAME], Site 113" at bounding box center [542, 330] width 328 height 19
click at [424, 333] on input "[PERSON_NAME] & [PERSON_NAME], Site 113" at bounding box center [542, 330] width 328 height 19
click at [439, 336] on input "[PERSON_NAME], [PERSON_NAME], Site 113" at bounding box center [542, 330] width 328 height 19
drag, startPoint x: 475, startPoint y: 334, endPoint x: 491, endPoint y: 345, distance: 19.6
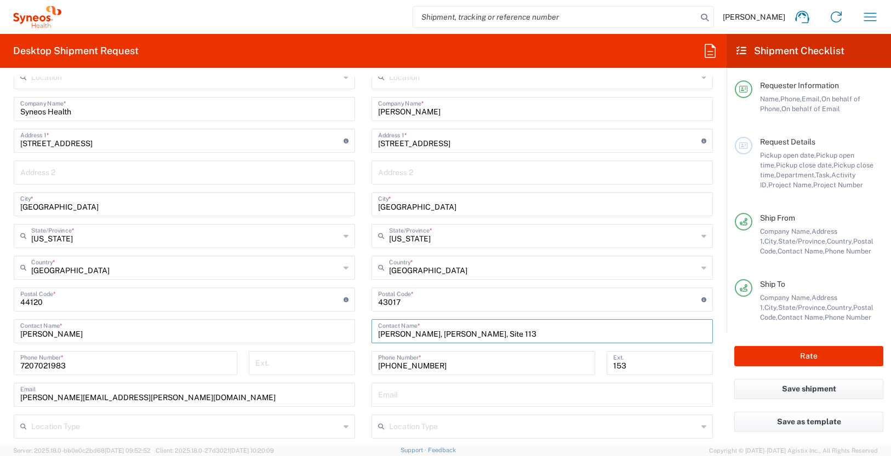
click at [475, 334] on input "[PERSON_NAME], [PERSON_NAME], Site 113" at bounding box center [542, 330] width 328 height 19
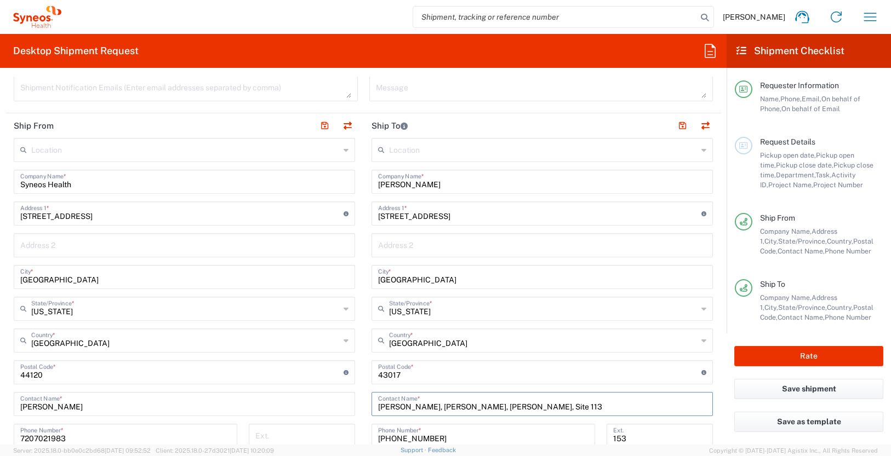
scroll to position [387, 0]
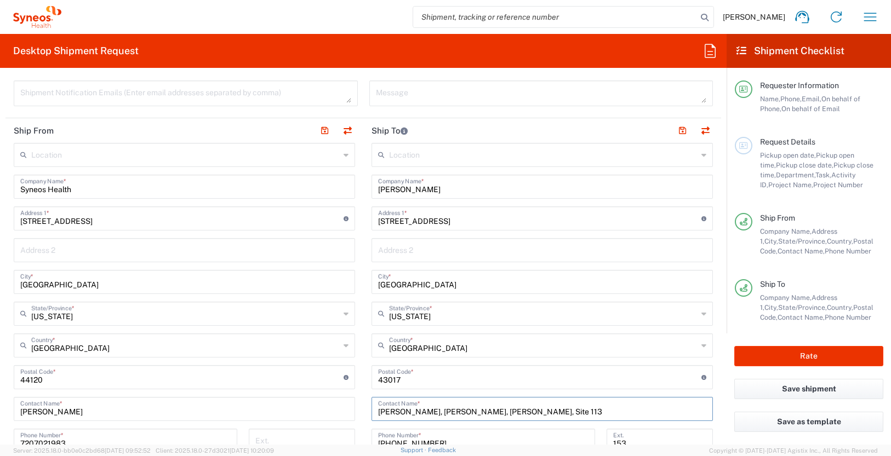
type input "[PERSON_NAME], [PERSON_NAME], [PERSON_NAME], Site 113"
drag, startPoint x: 431, startPoint y: 190, endPoint x: 369, endPoint y: 190, distance: 61.9
click at [371, 190] on div "[PERSON_NAME] Company Name *" at bounding box center [541, 187] width 341 height 24
type input "[US_STATE] Sleep Medicine Institute"
click at [324, 131] on button "button" at bounding box center [324, 130] width 15 height 15
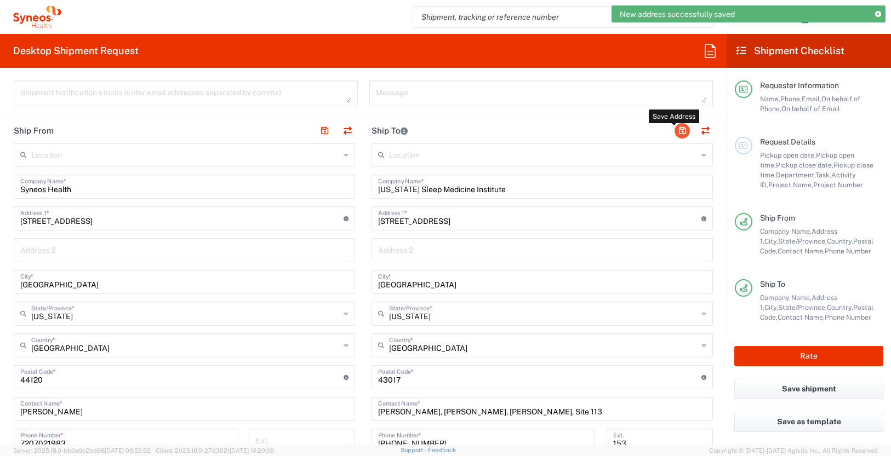
click at [674, 132] on button "button" at bounding box center [681, 130] width 15 height 15
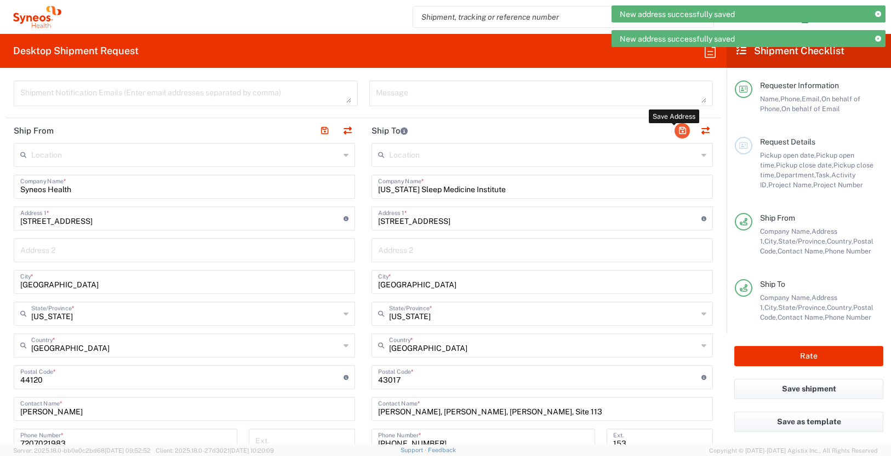
click at [674, 132] on button "button" at bounding box center [681, 130] width 15 height 15
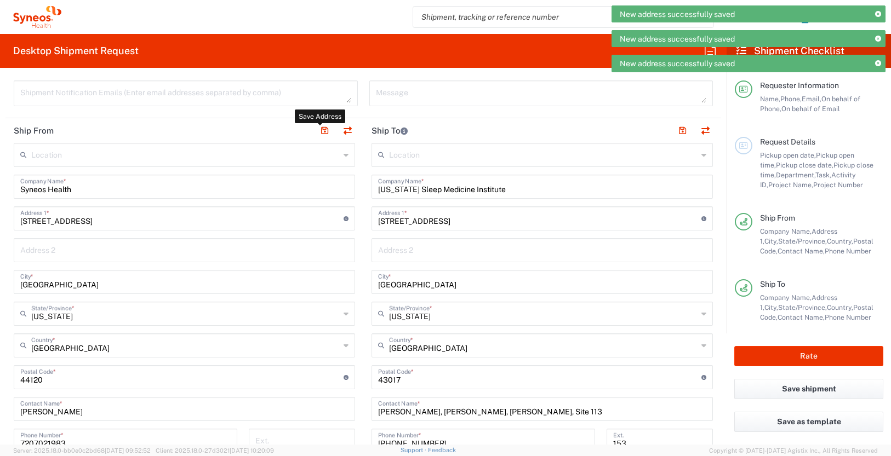
drag, startPoint x: 322, startPoint y: 131, endPoint x: 355, endPoint y: 144, distance: 35.5
click at [322, 131] on button "button" at bounding box center [324, 130] width 15 height 15
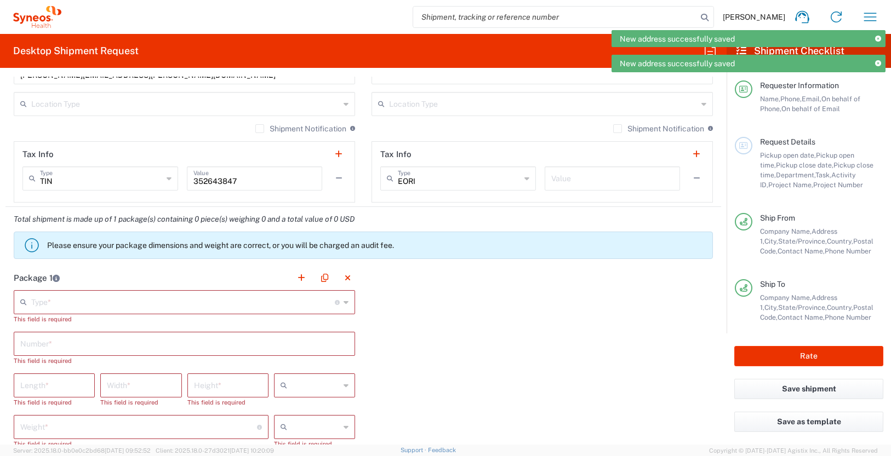
scroll to position [814, 0]
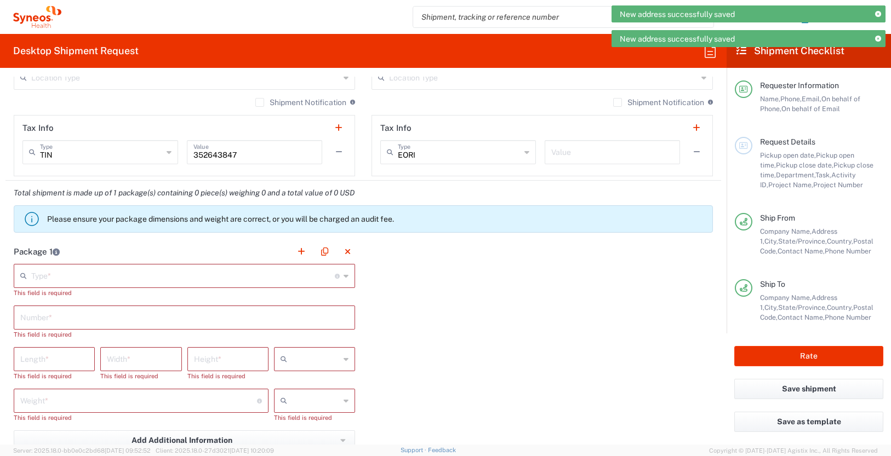
click at [283, 279] on input "text" at bounding box center [182, 275] width 303 height 19
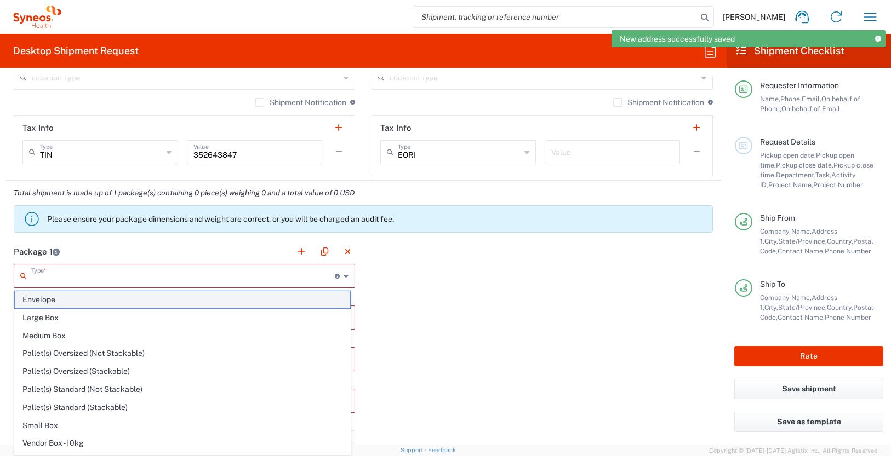
click at [145, 297] on span "Envelope" at bounding box center [182, 299] width 335 height 17
type input "Envelope"
type input "1"
type input "9.5"
type input "12.5"
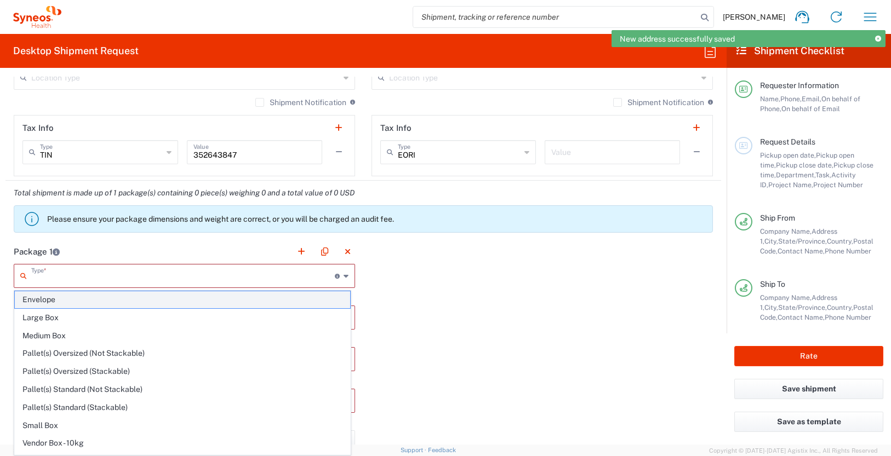
type input "0.25"
type input "in"
type input "0.45"
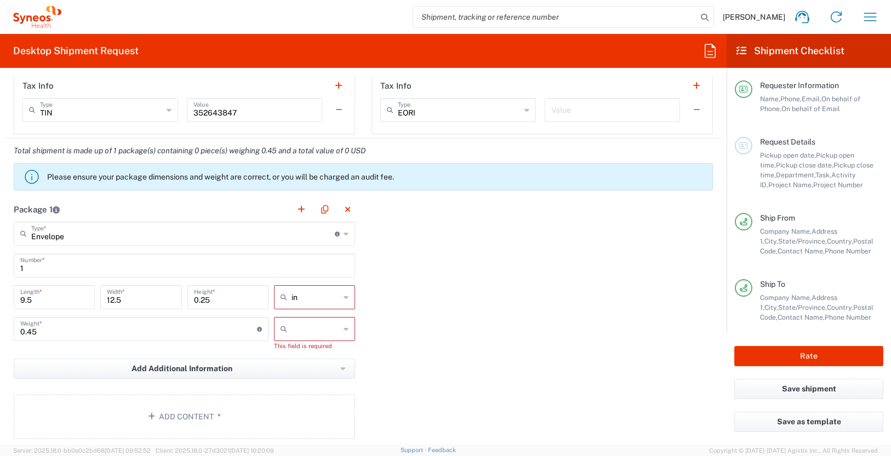
scroll to position [874, 0]
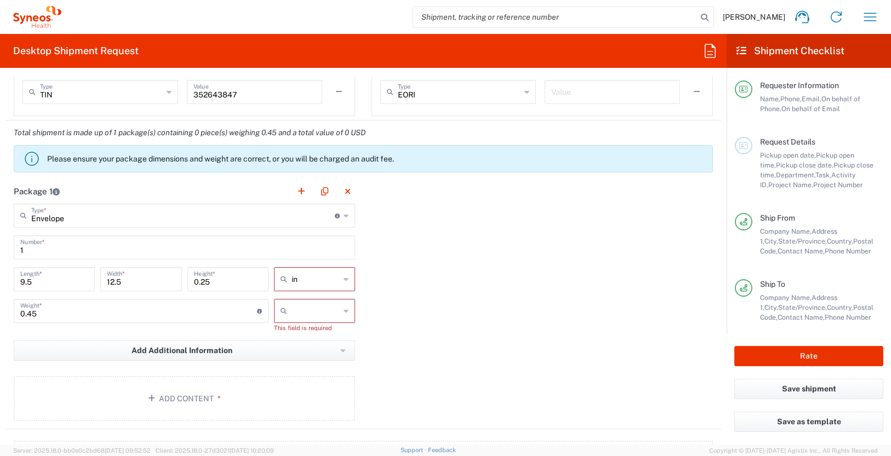
click at [346, 311] on div at bounding box center [314, 311] width 81 height 24
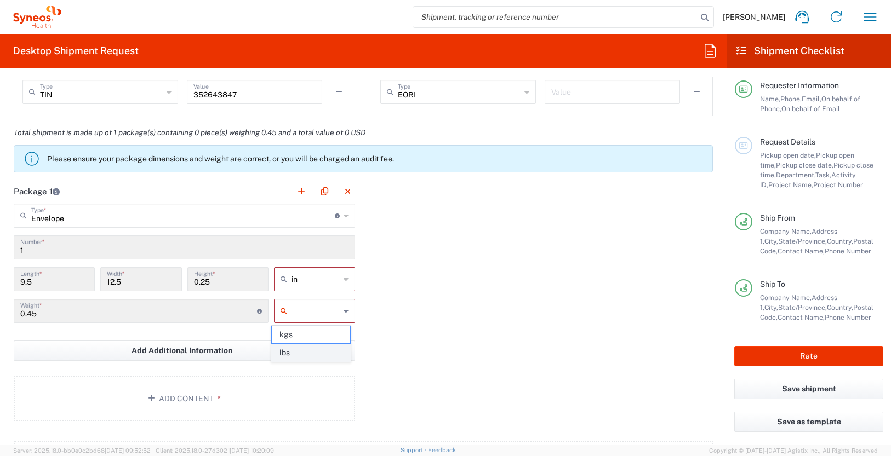
click at [314, 350] on span "lbs" at bounding box center [311, 353] width 78 height 17
type input "lbs"
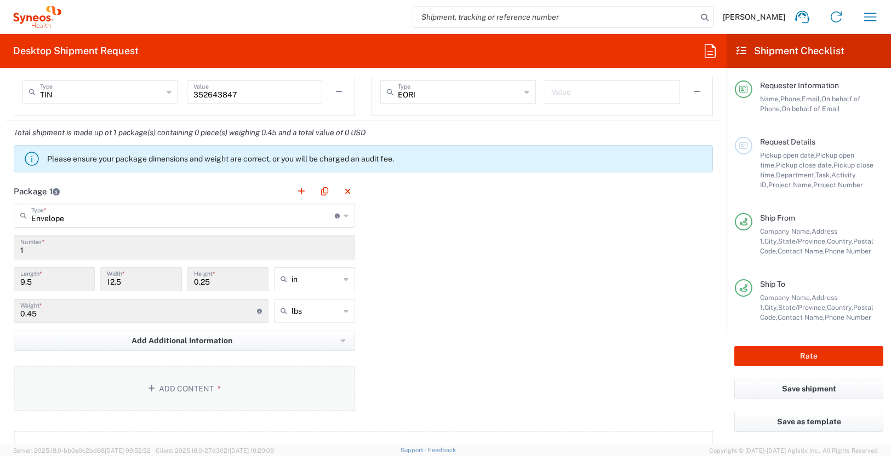
click at [218, 382] on button "Add Content *" at bounding box center [184, 388] width 341 height 45
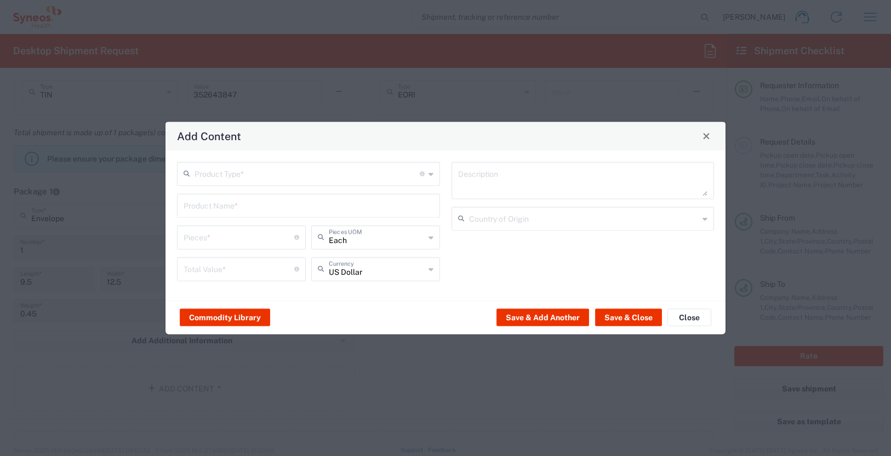
click at [216, 179] on input "text" at bounding box center [306, 172] width 225 height 19
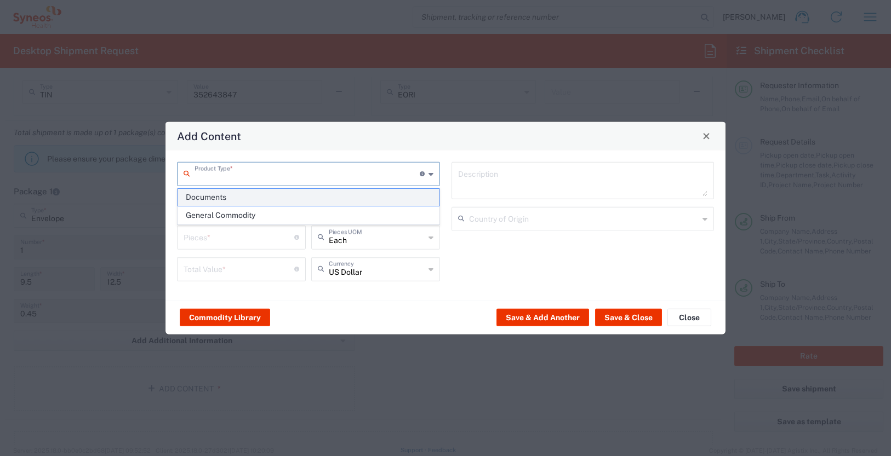
click at [223, 199] on span "Documents" at bounding box center [308, 197] width 261 height 17
type input "Documents"
type input "1"
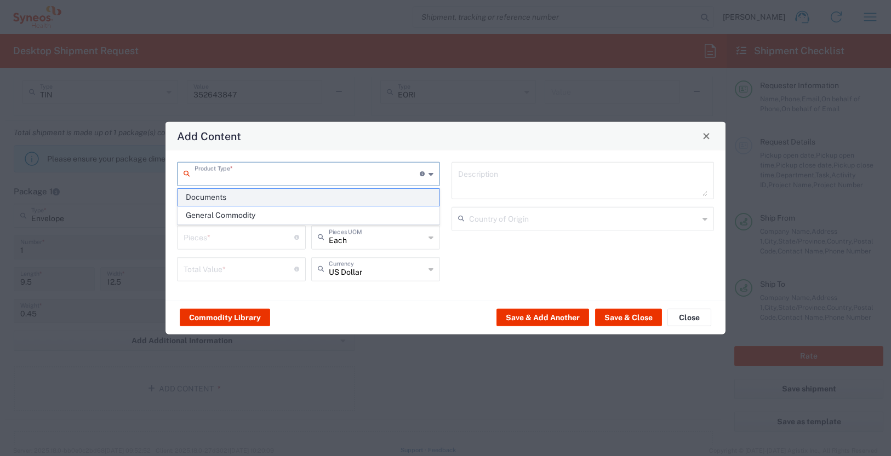
type textarea "Documents"
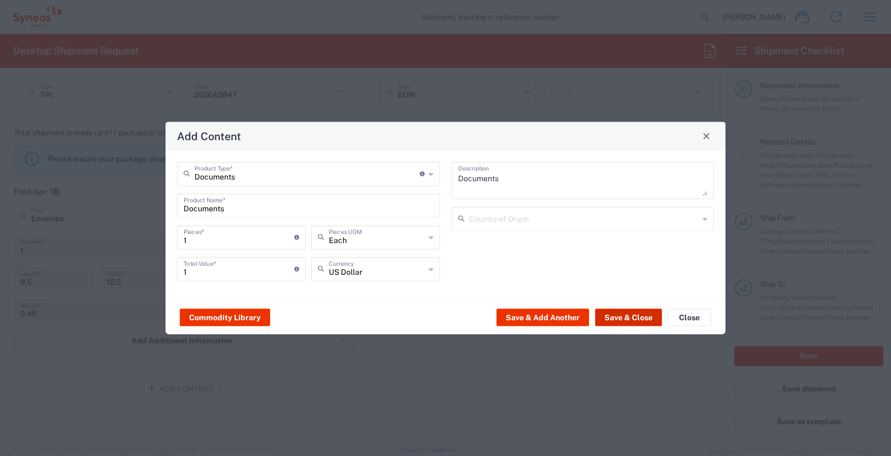
click at [626, 317] on button "Save & Close" at bounding box center [628, 318] width 67 height 18
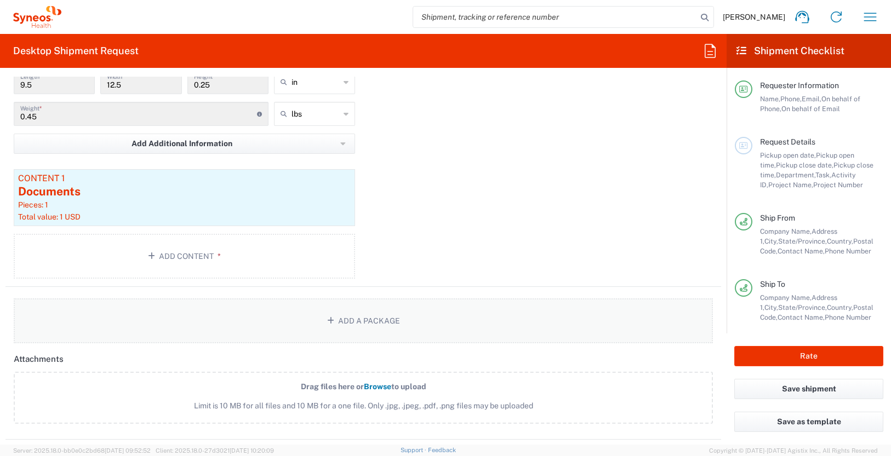
scroll to position [1100, 0]
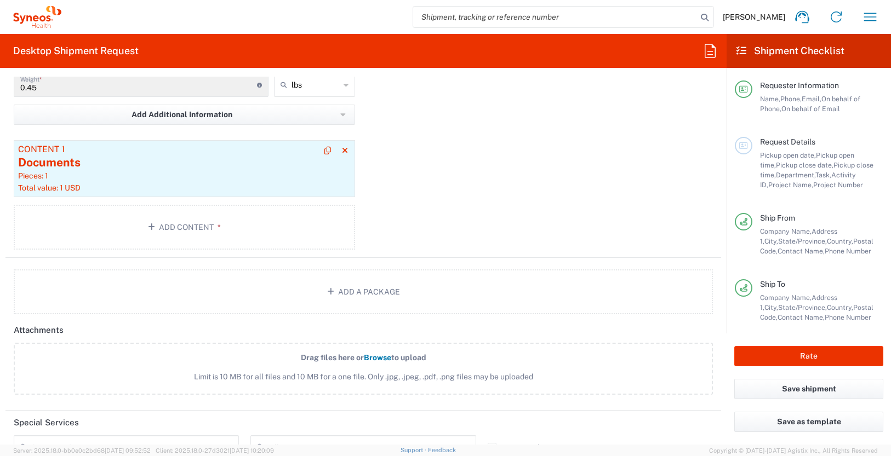
click at [253, 183] on div "Total value: 1 USD" at bounding box center [184, 188] width 332 height 10
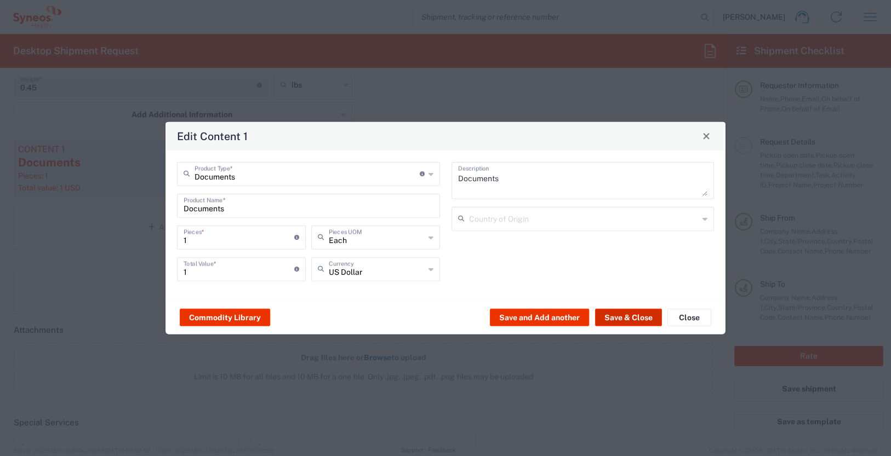
click at [632, 317] on button "Save & Close" at bounding box center [628, 318] width 67 height 18
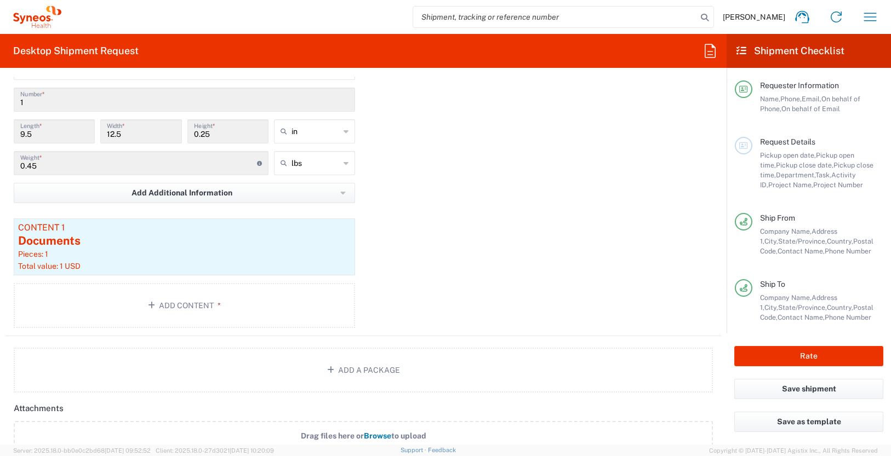
scroll to position [1149, 0]
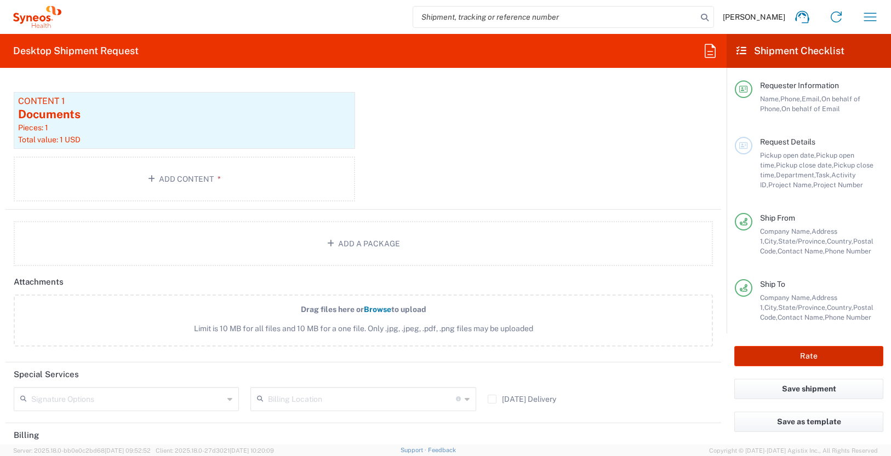
click at [789, 357] on button "Rate" at bounding box center [808, 356] width 149 height 20
type input "7063148-1"
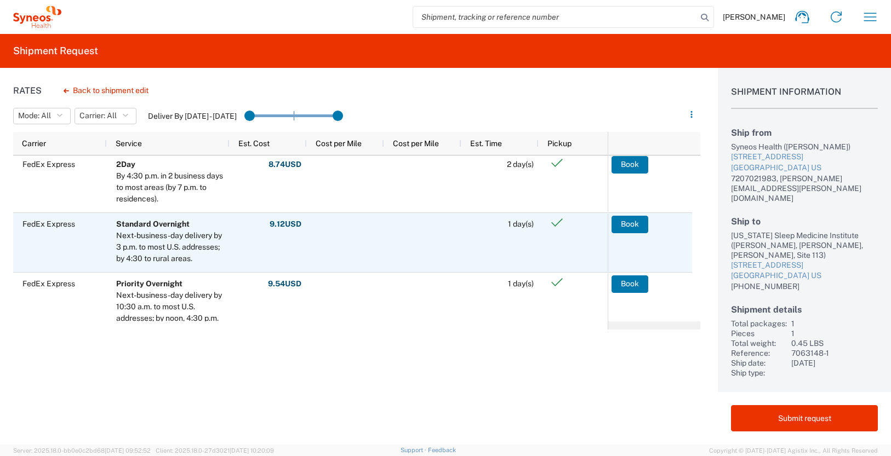
scroll to position [66, 0]
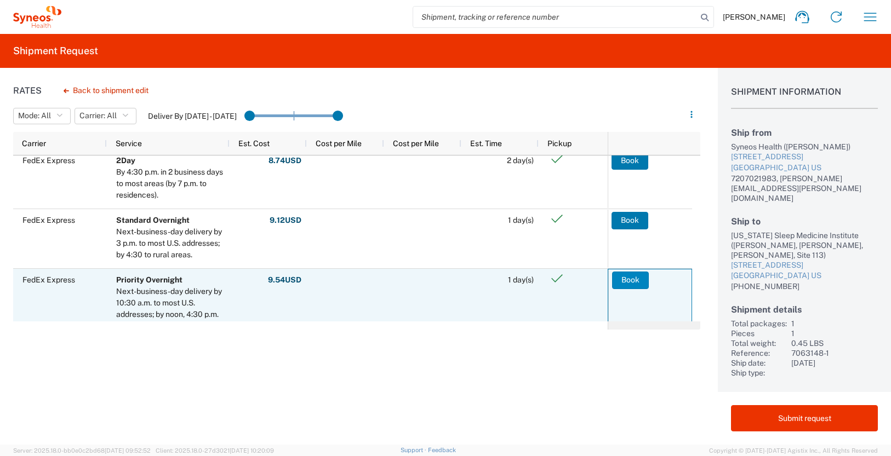
click at [627, 280] on button "Book" at bounding box center [630, 281] width 37 height 18
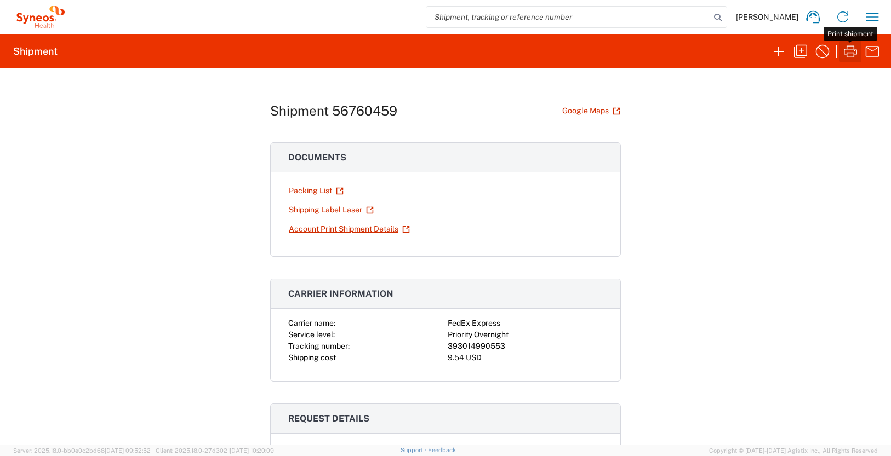
click at [851, 54] on icon "button" at bounding box center [850, 52] width 18 height 18
